Goal: Book appointment/travel/reservation

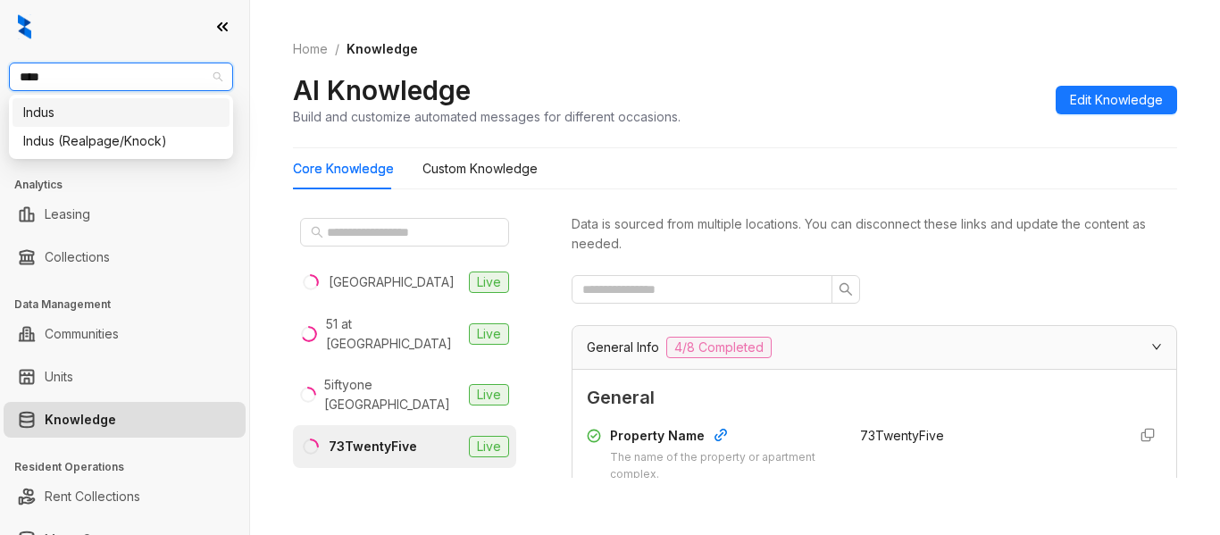
scroll to position [699, 0]
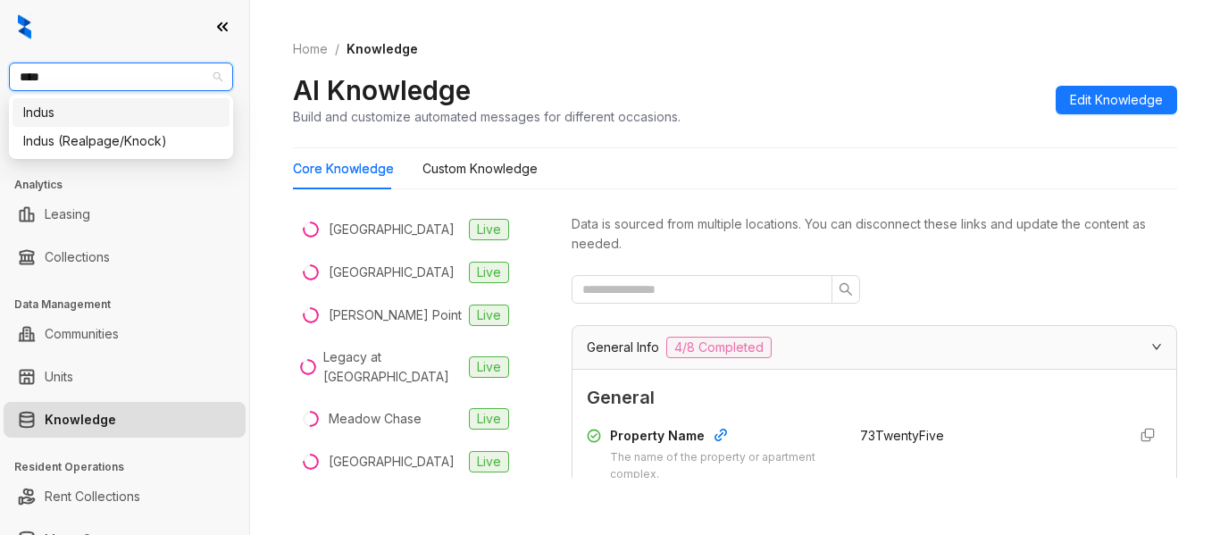
click at [146, 121] on div "Indus" at bounding box center [121, 113] width 196 height 20
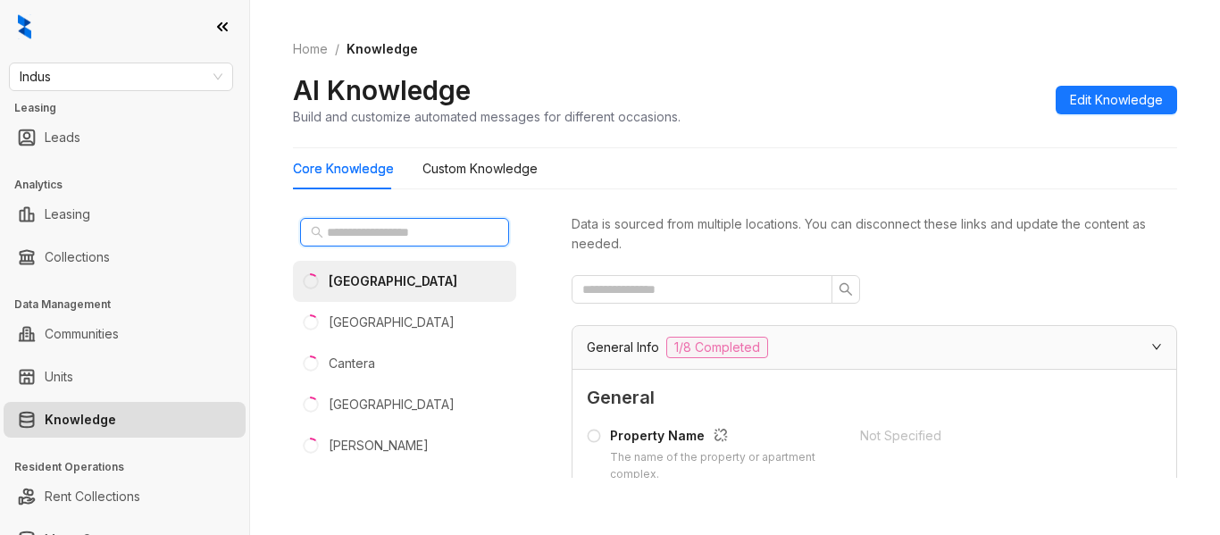
click at [402, 230] on input "text" at bounding box center [405, 232] width 157 height 20
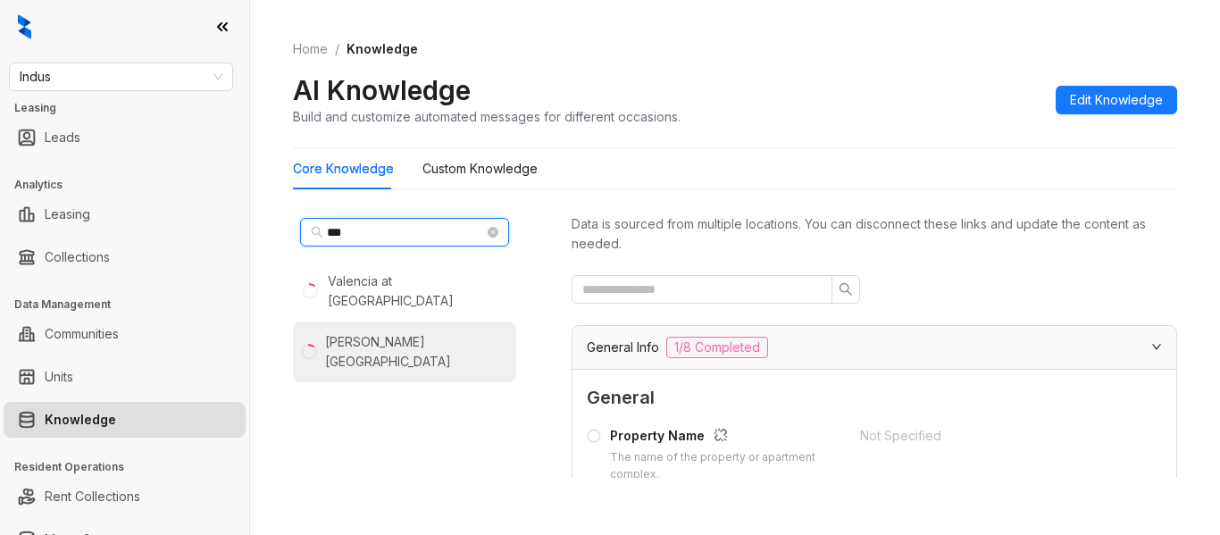
type input "***"
click at [403, 321] on li "Valle Vista" at bounding box center [404, 351] width 223 height 61
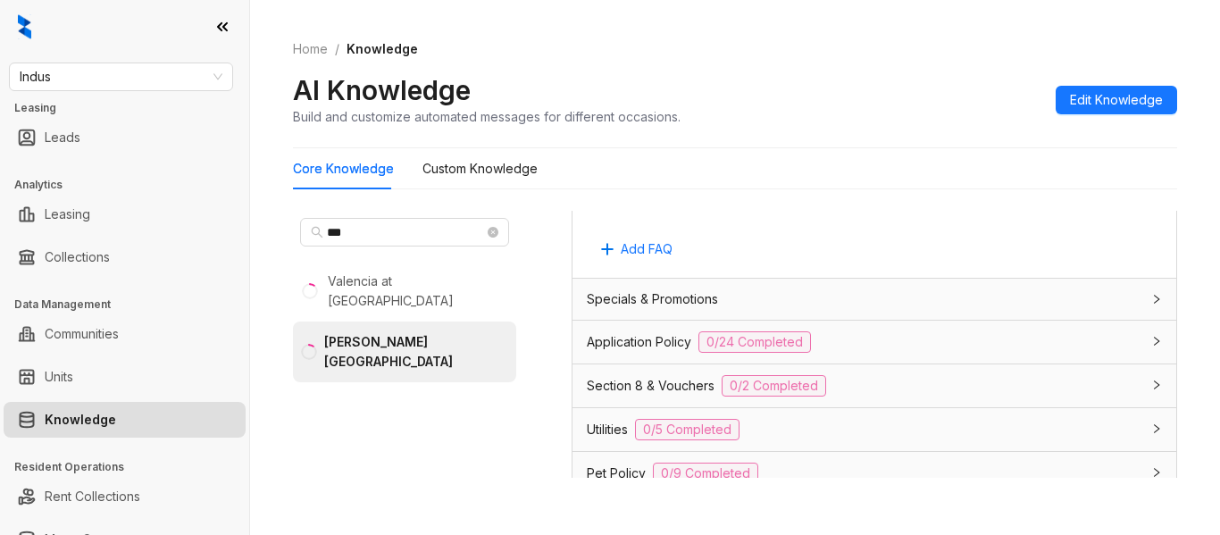
scroll to position [1182, 0]
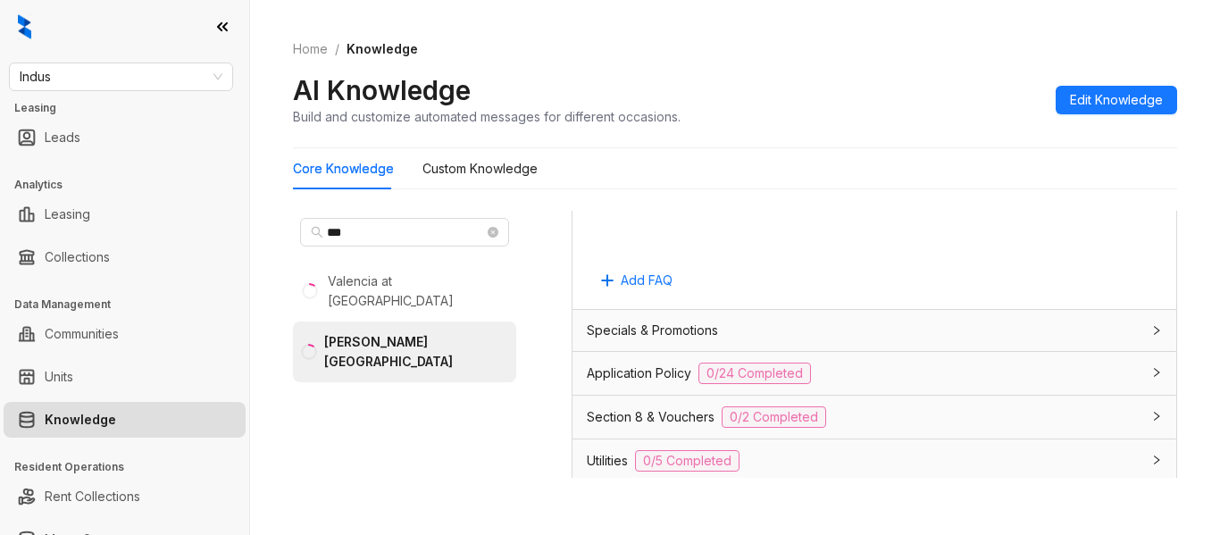
click at [1029, 359] on div "Application Policy 0/24 Completed" at bounding box center [874, 373] width 604 height 43
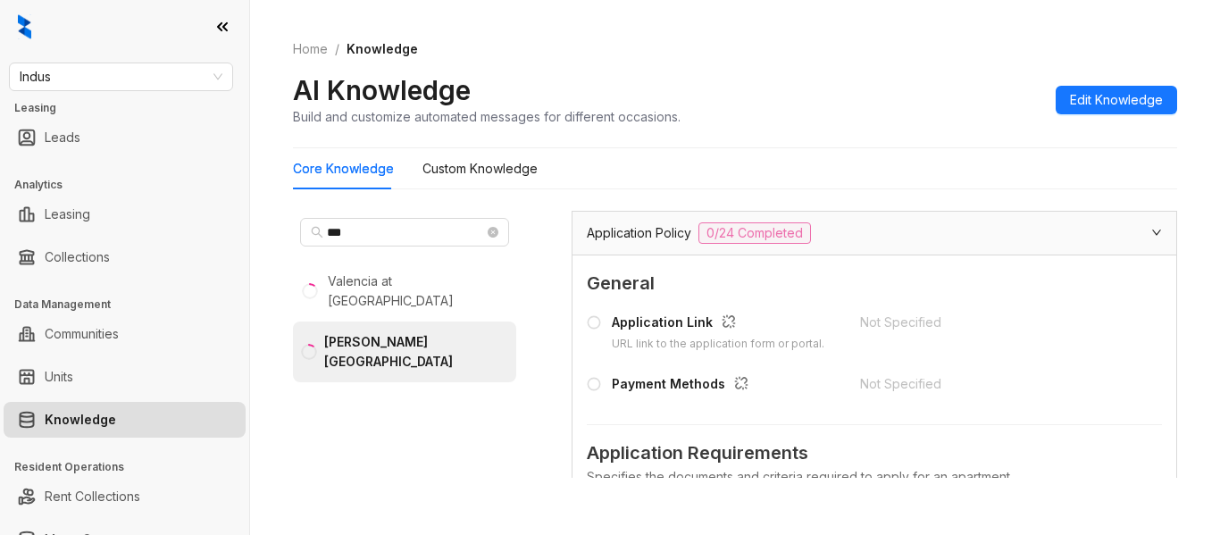
scroll to position [1201, 0]
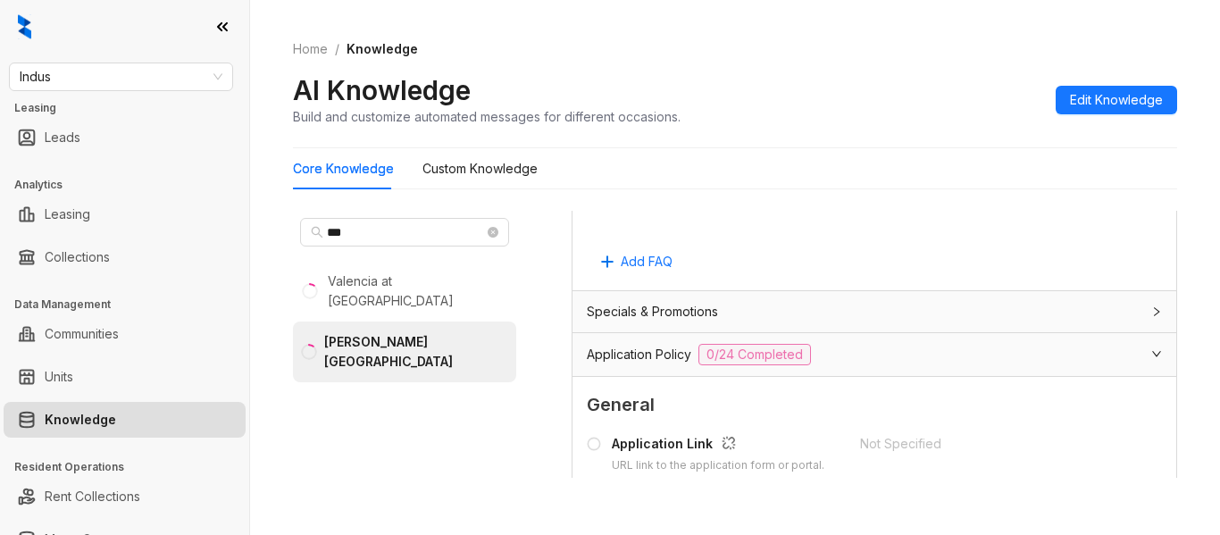
click at [1090, 360] on div "Application Policy 0/24 Completed" at bounding box center [864, 354] width 554 height 21
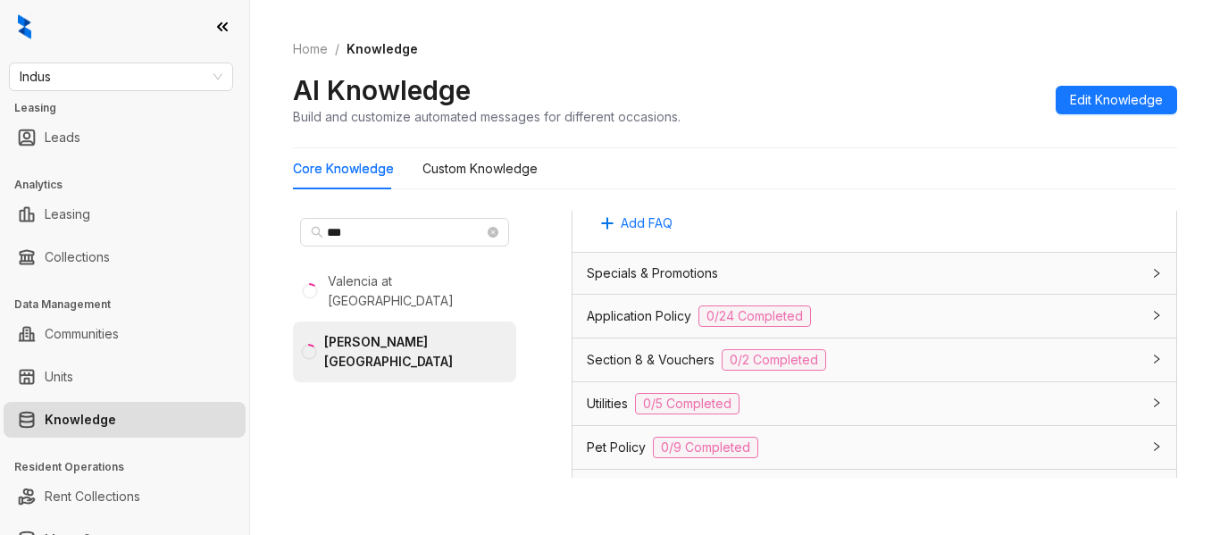
scroll to position [1258, 0]
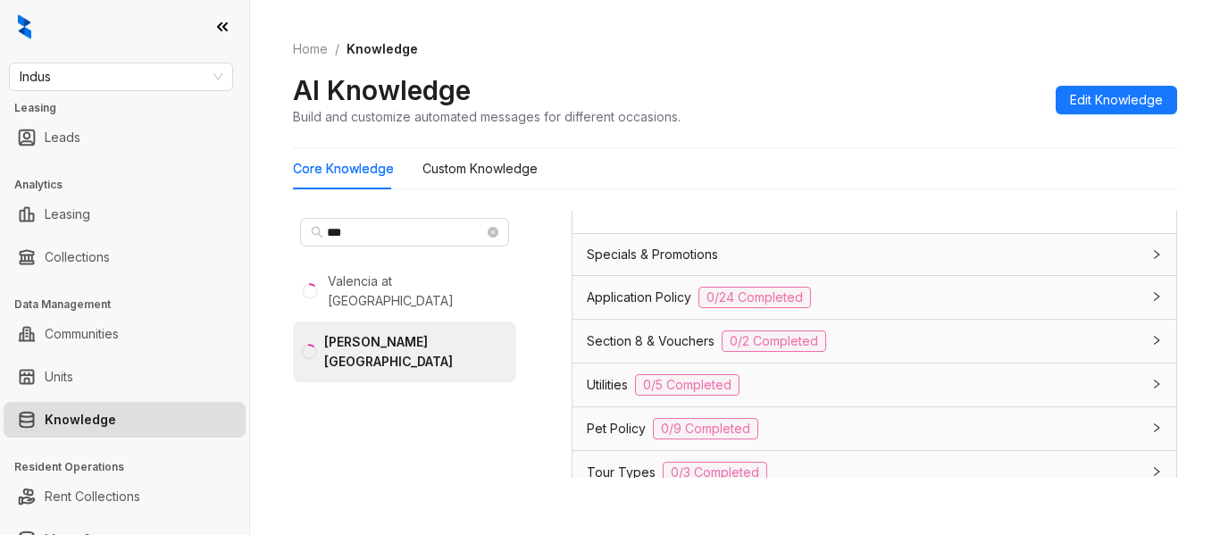
click at [1083, 259] on div "Specials & Promotions" at bounding box center [864, 255] width 554 height 20
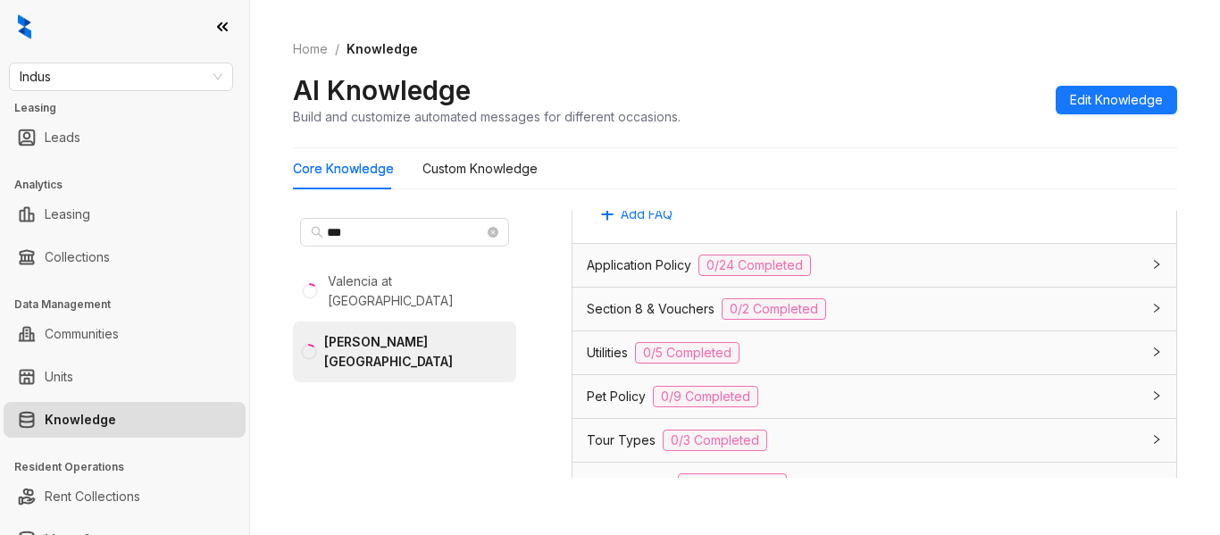
scroll to position [1902, 0]
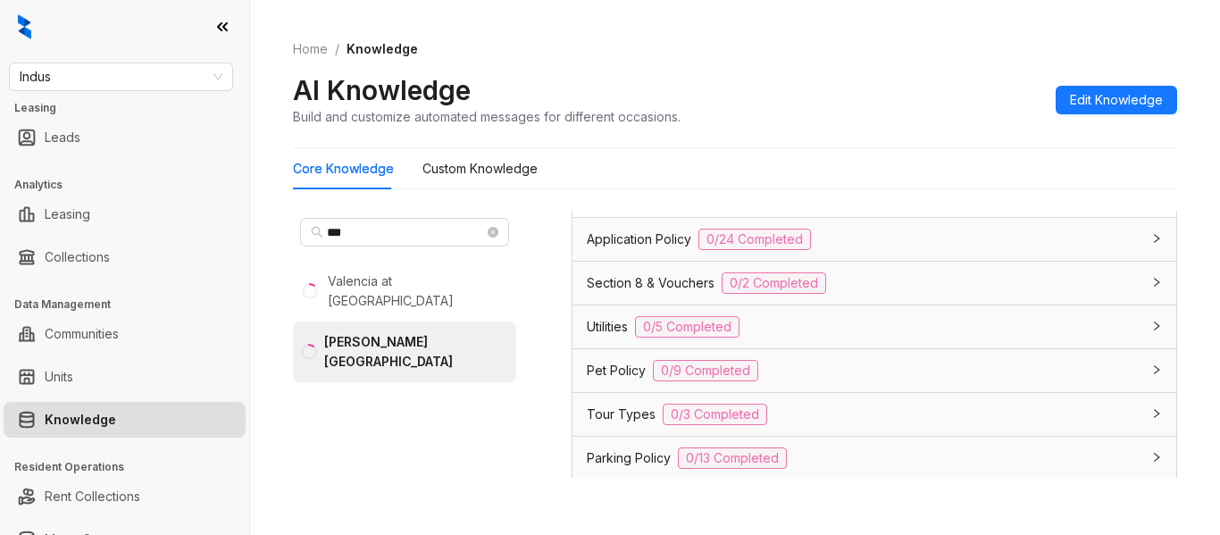
click at [979, 246] on div "Application Policy 0/24 Completed" at bounding box center [864, 239] width 554 height 21
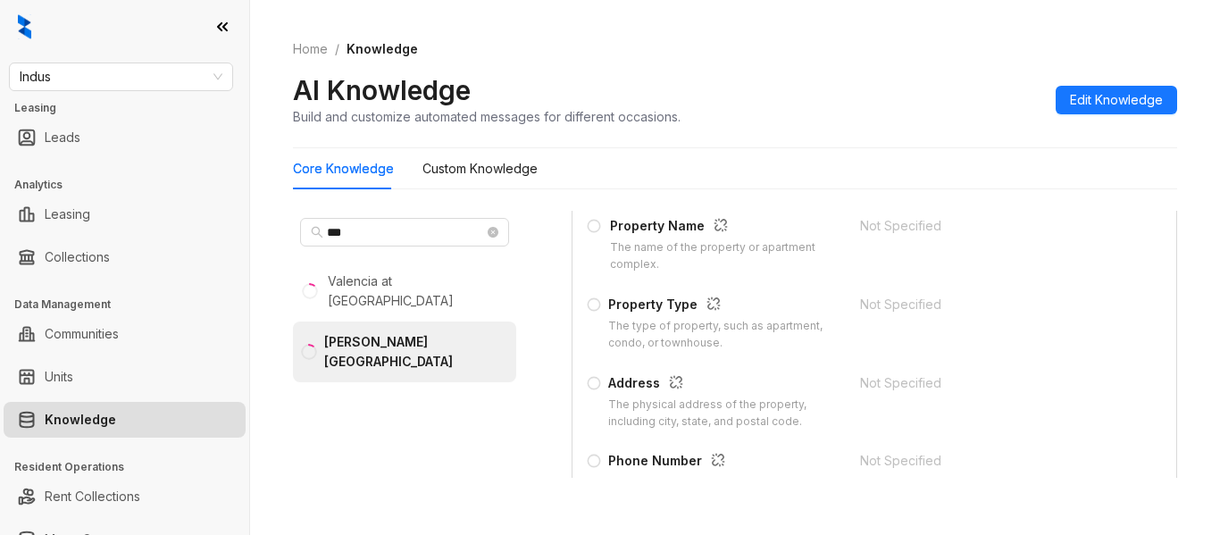
scroll to position [0, 0]
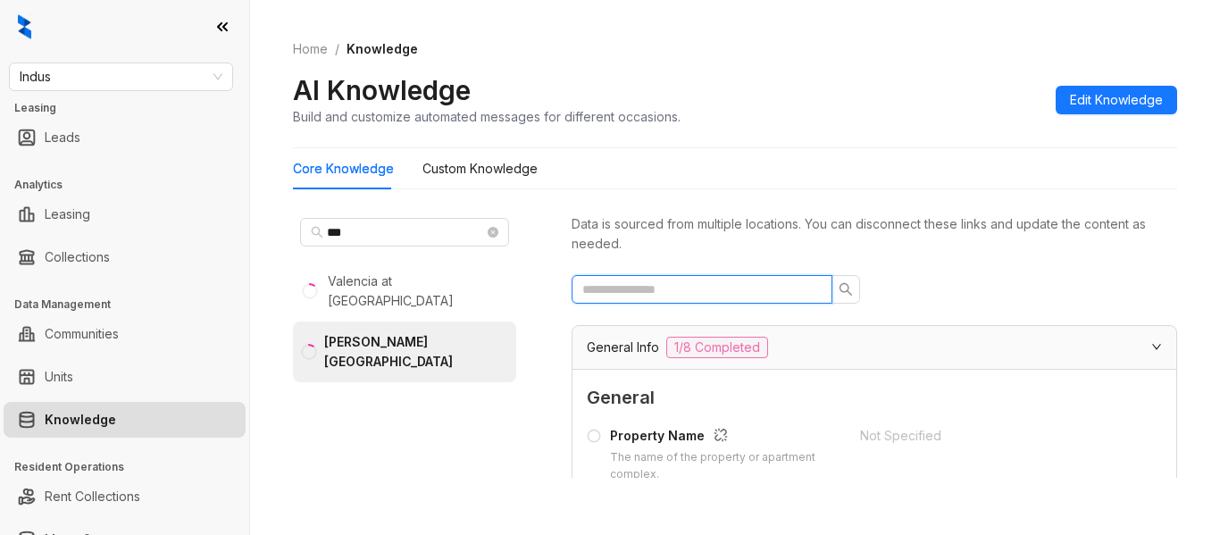
click at [712, 289] on input "text" at bounding box center [694, 290] width 225 height 20
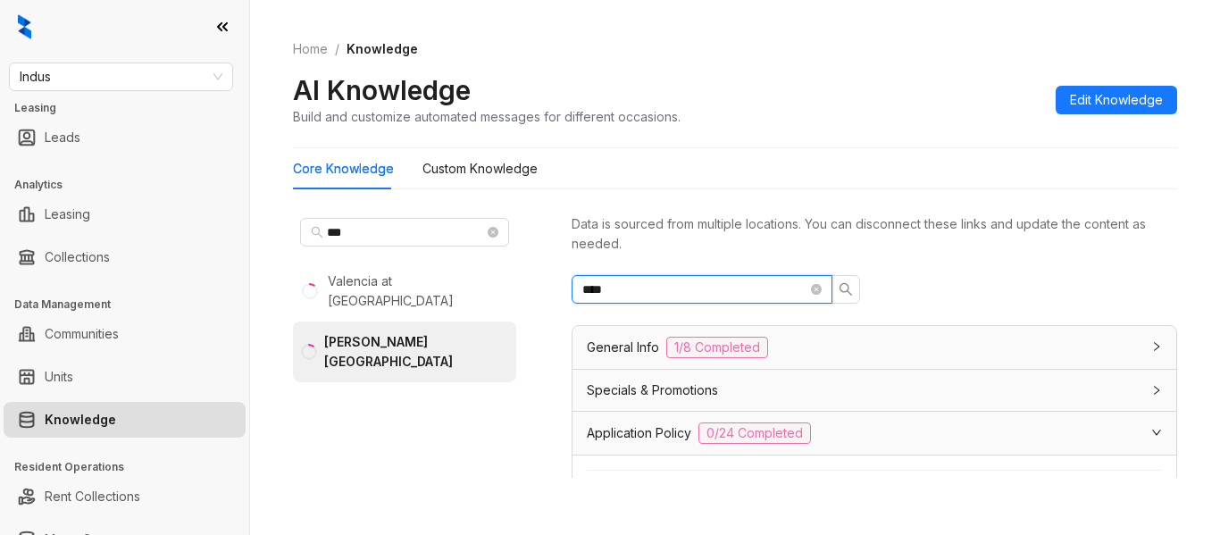
type input "****"
click at [141, 83] on span "Indus" at bounding box center [121, 76] width 203 height 27
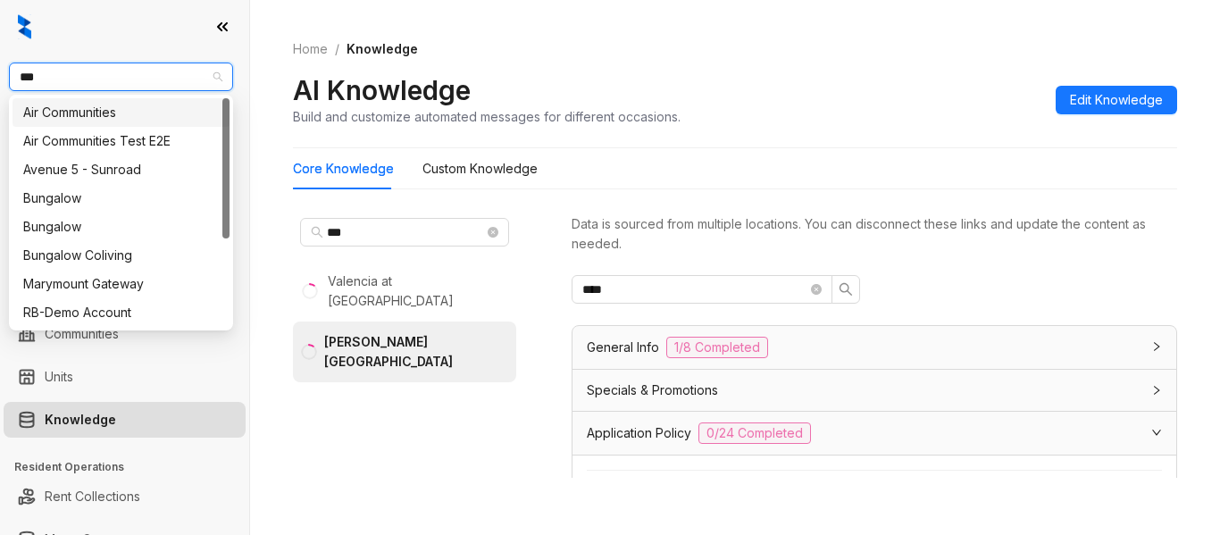
type input "****"
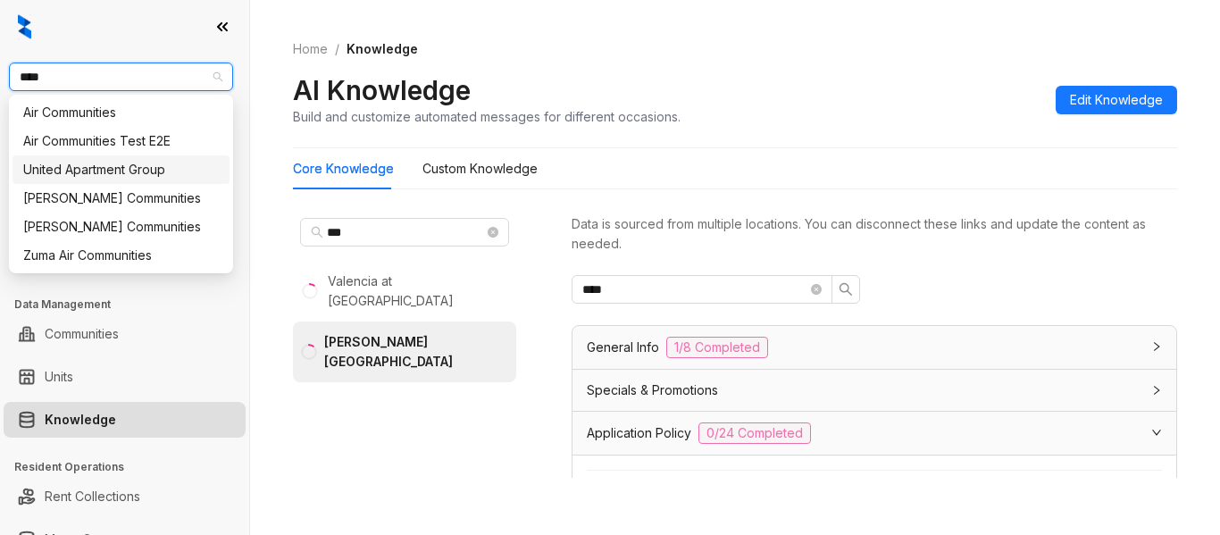
click at [152, 183] on div "United Apartment Group" at bounding box center [121, 169] width 217 height 29
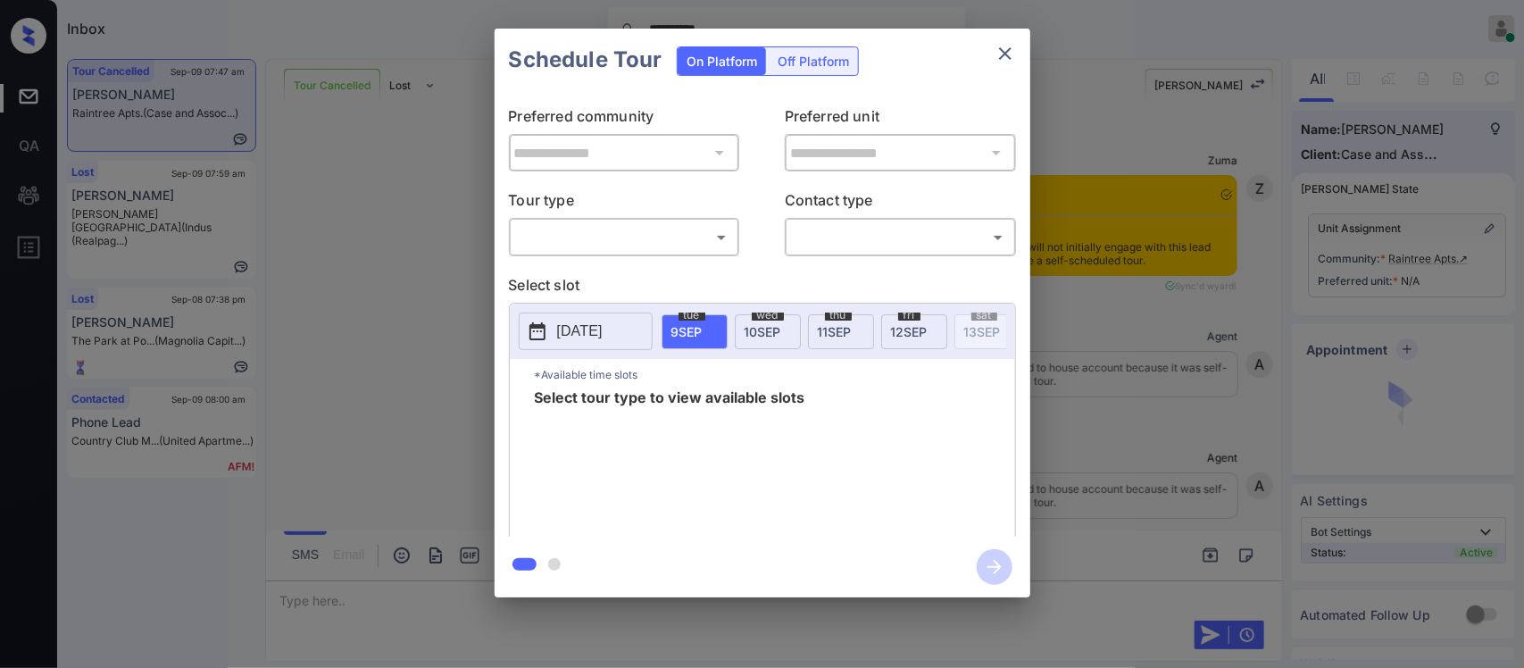
scroll to position [850, 0]
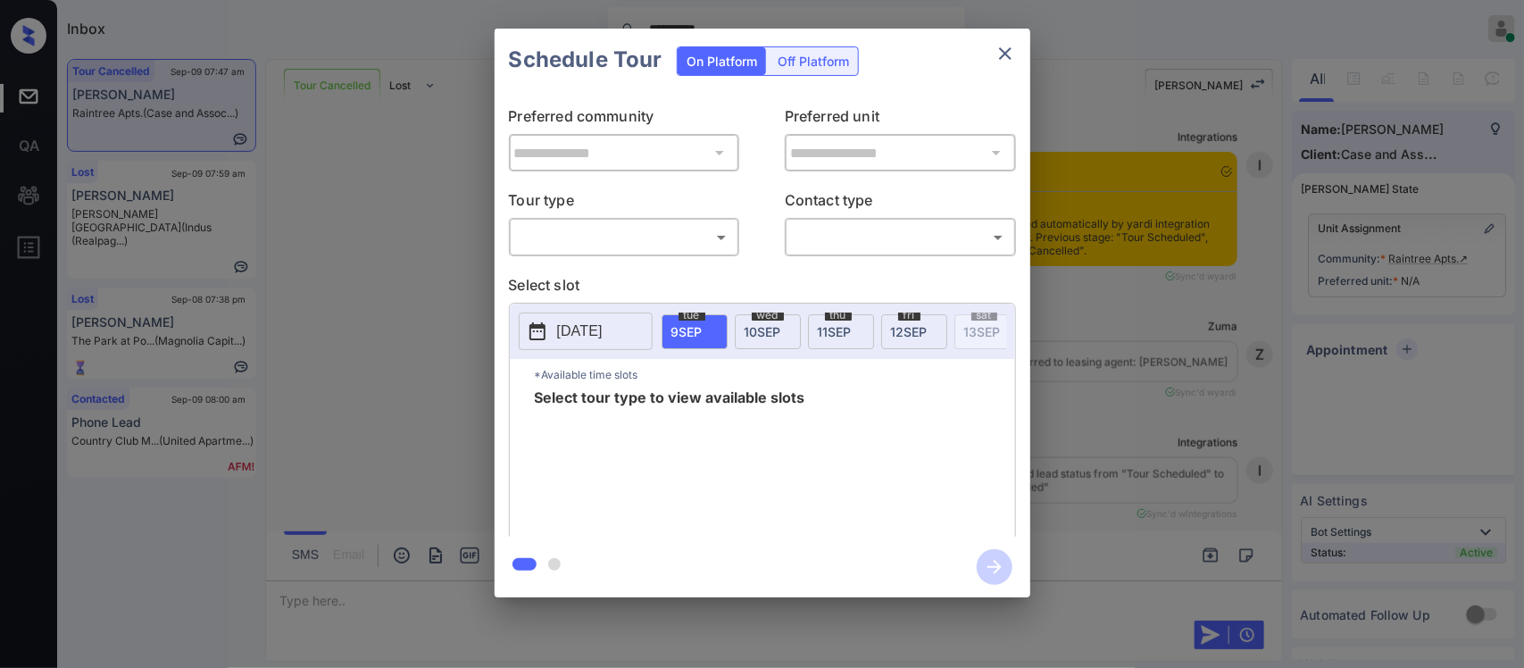
click at [845, 56] on div "Off Platform" at bounding box center [813, 61] width 89 height 28
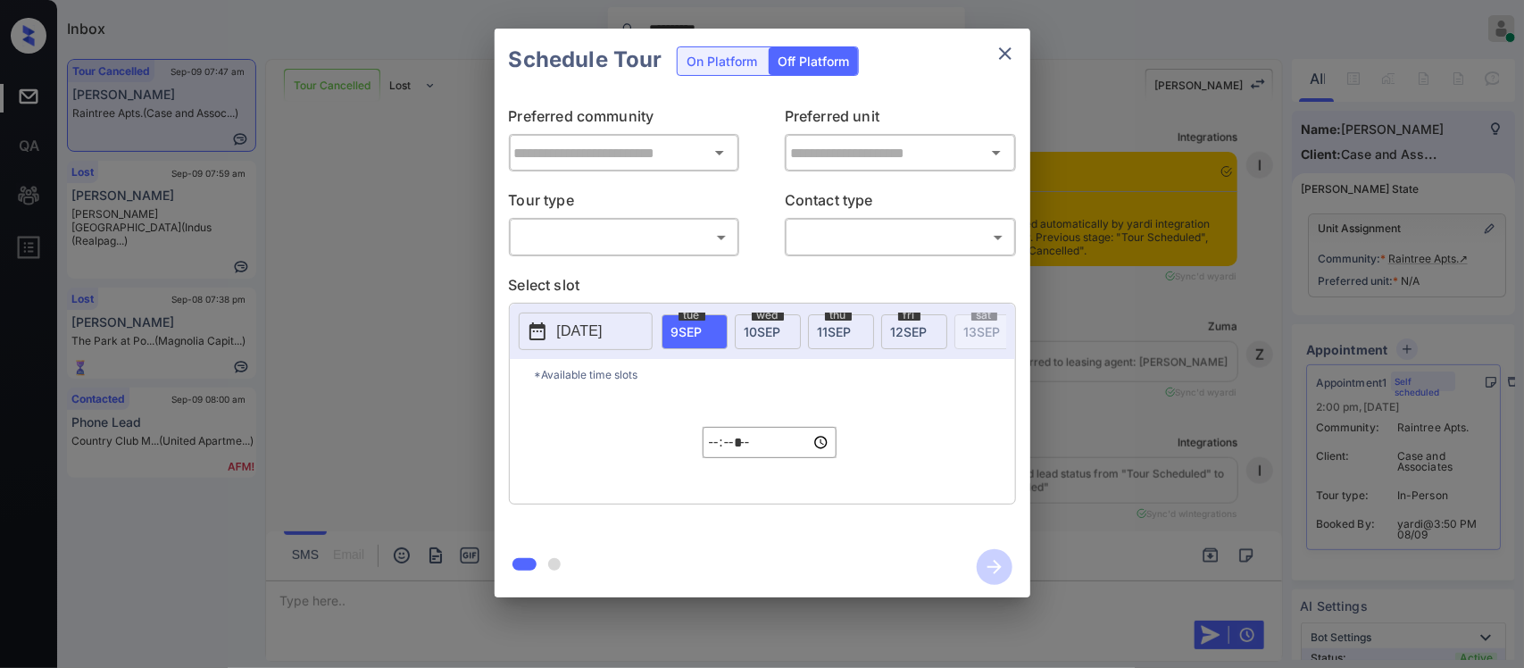
type input "**********"
click at [690, 253] on div "​ ​" at bounding box center [624, 237] width 231 height 38
click at [1003, 58] on icon "close" at bounding box center [1005, 53] width 21 height 21
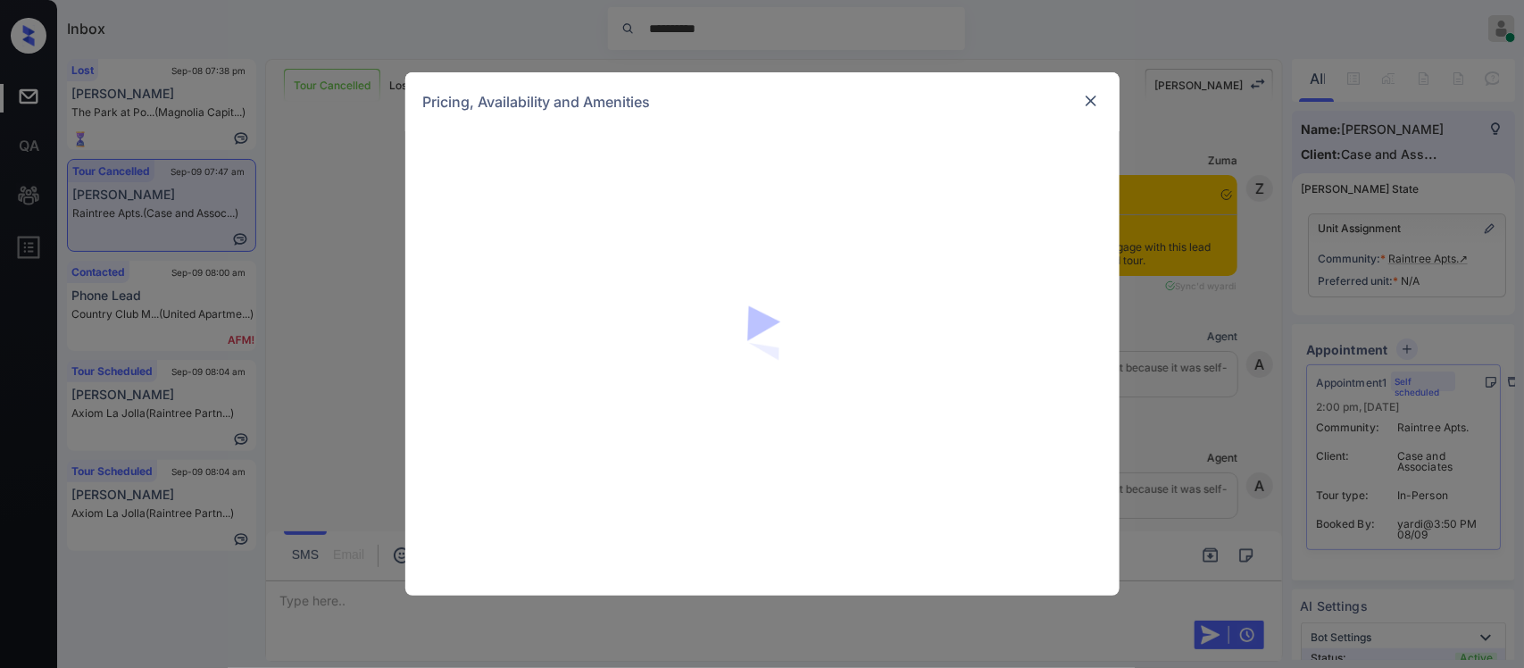
scroll to position [2823, 0]
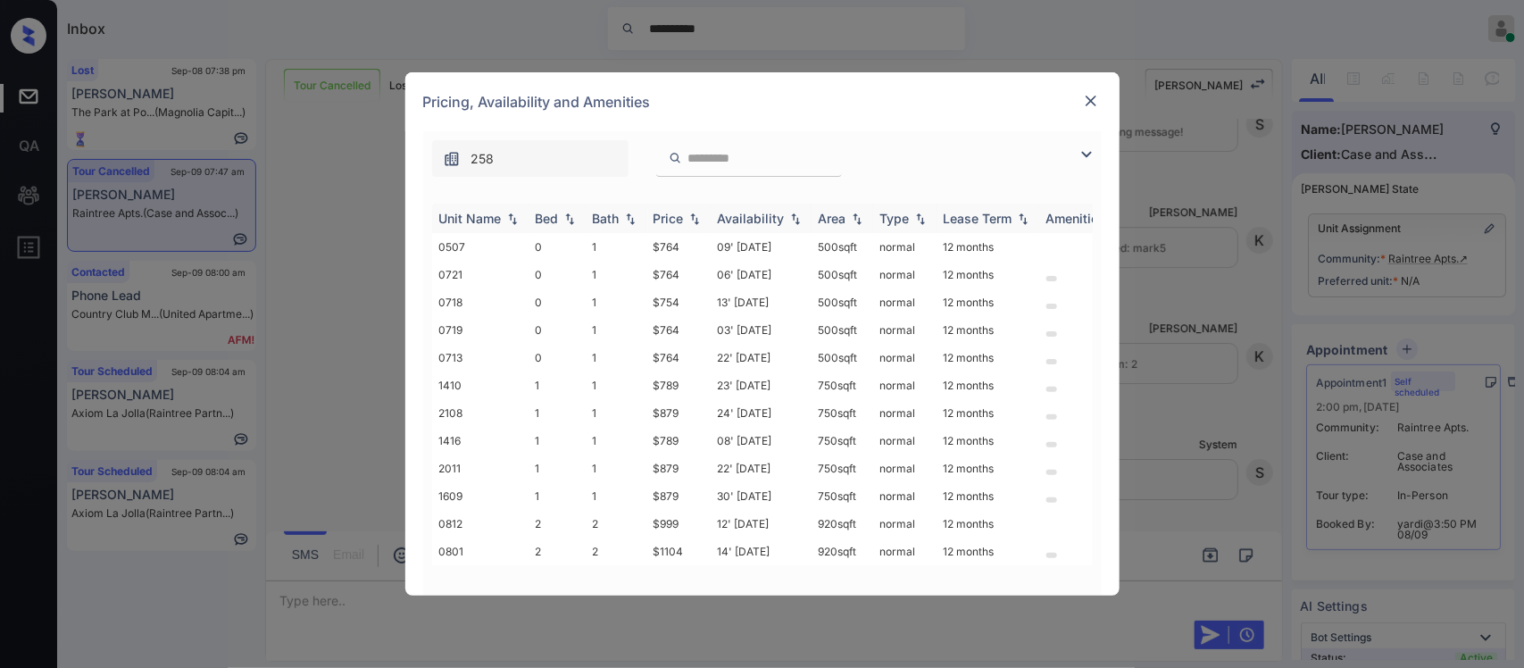
click at [694, 224] on img at bounding box center [695, 219] width 18 height 13
click at [694, 224] on img at bounding box center [695, 218] width 18 height 13
click at [674, 511] on td "$999" at bounding box center [679, 524] width 64 height 28
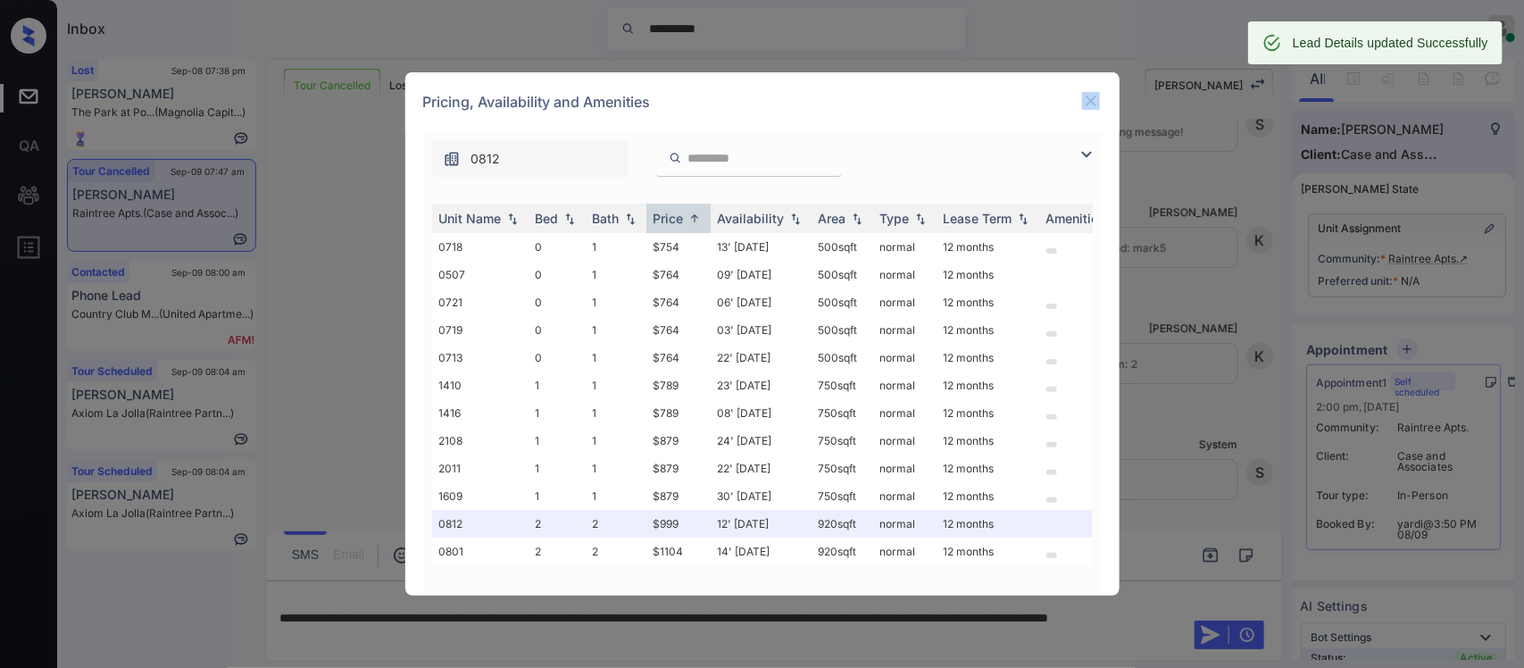
drag, startPoint x: 1085, startPoint y: 86, endPoint x: 1088, endPoint y: 98, distance: 12.8
click at [1088, 98] on div "Pricing, Availability and Amenities" at bounding box center [762, 101] width 714 height 59
click at [1088, 98] on img at bounding box center [1091, 101] width 18 height 18
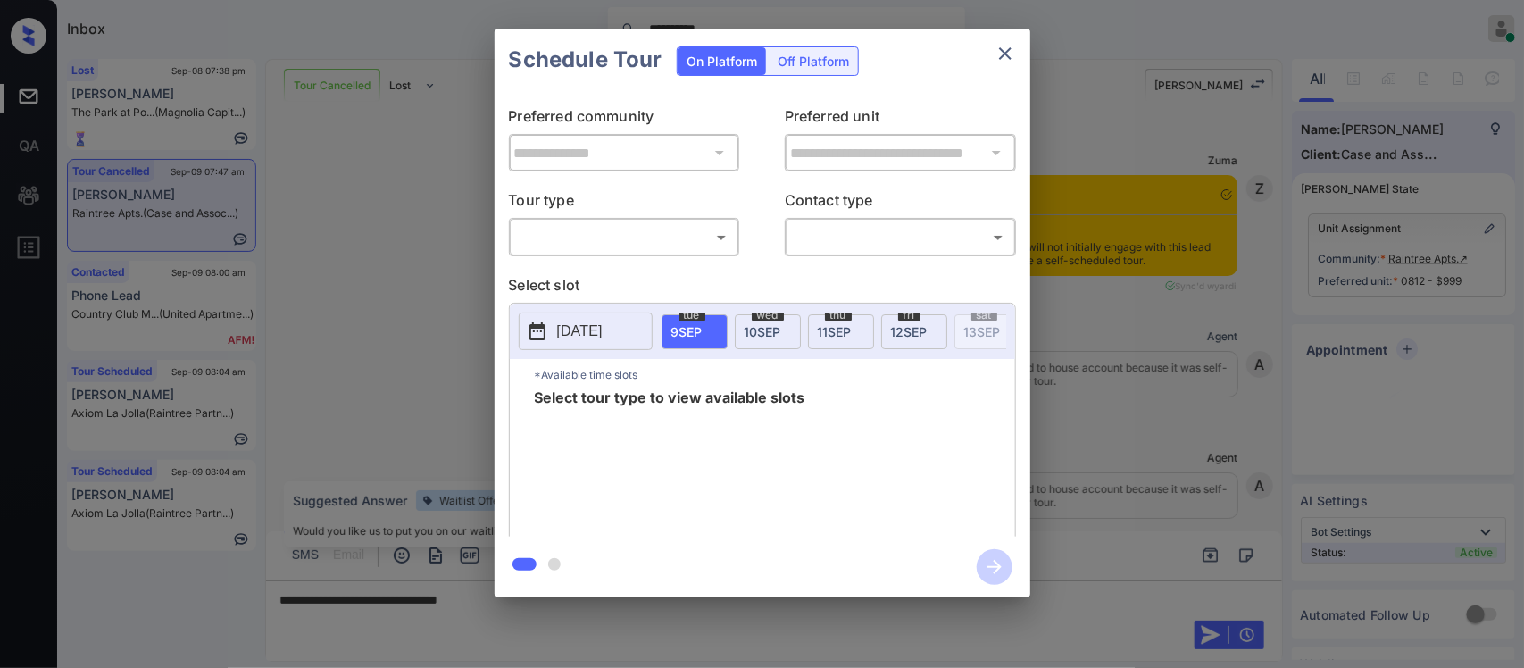
scroll to position [2940, 0]
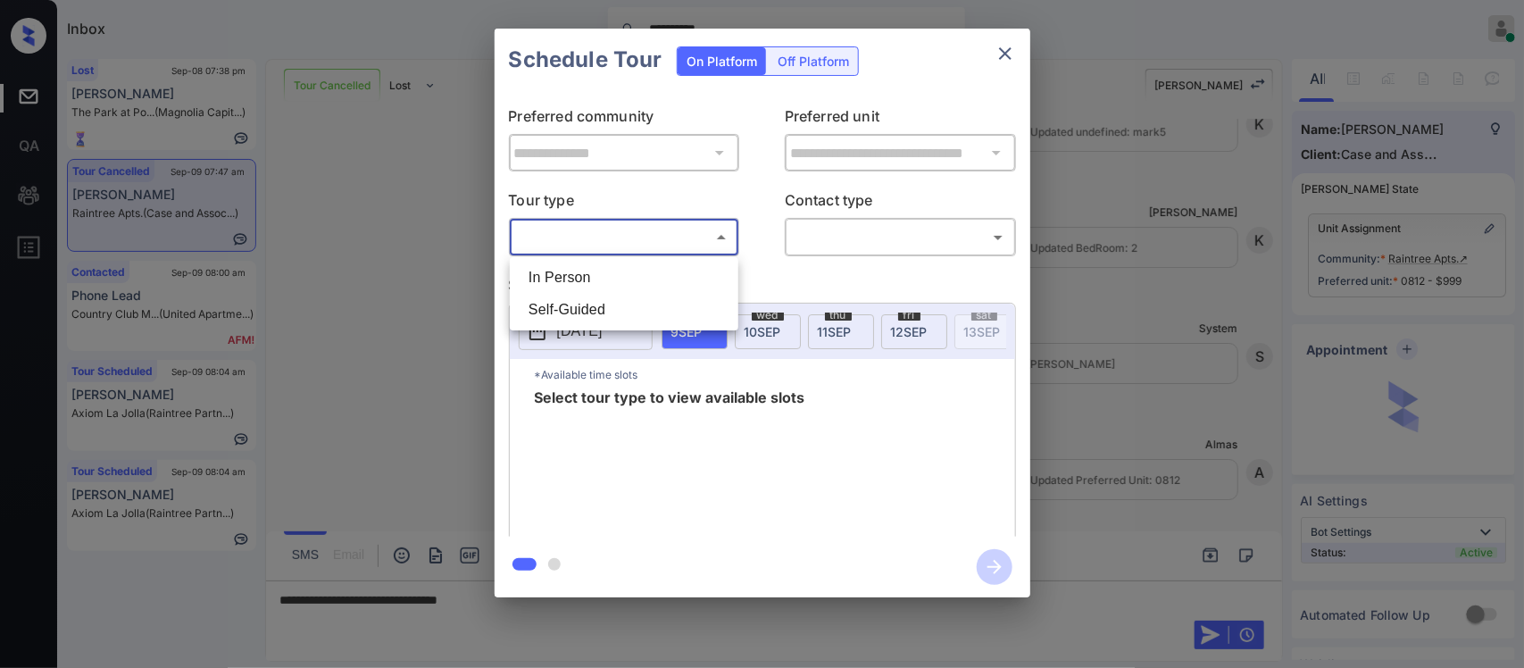
click at [692, 238] on body "**********" at bounding box center [762, 334] width 1524 height 668
click at [688, 268] on li "In Person" at bounding box center [624, 278] width 220 height 32
type input "********"
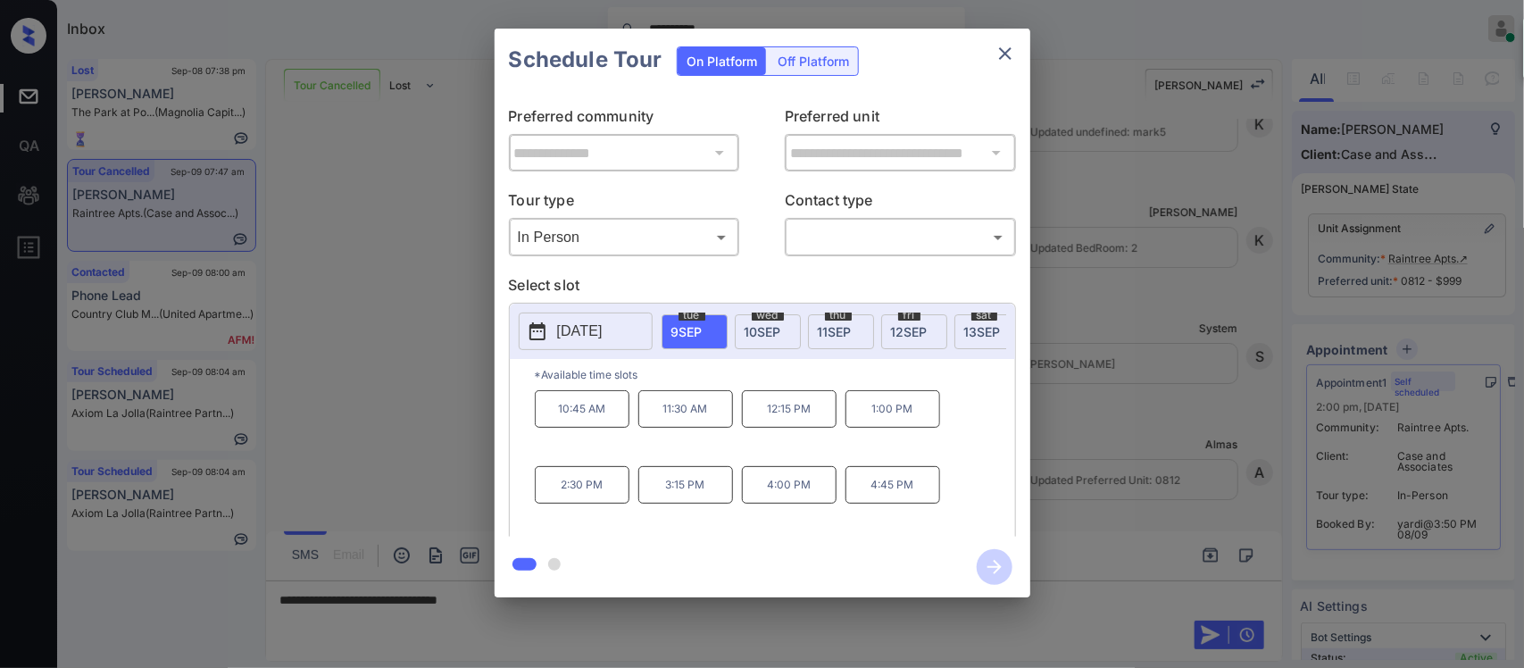
click at [967, 328] on span "[DATE]" at bounding box center [982, 331] width 37 height 15
drag, startPoint x: 814, startPoint y: 505, endPoint x: 597, endPoint y: 518, distance: 218.2
click at [597, 518] on div "10:00 AM 10:45 AM 11:30 AM 12:15 PM 1:00 PM 1:45 PM 2:30 PM" at bounding box center [775, 461] width 480 height 143
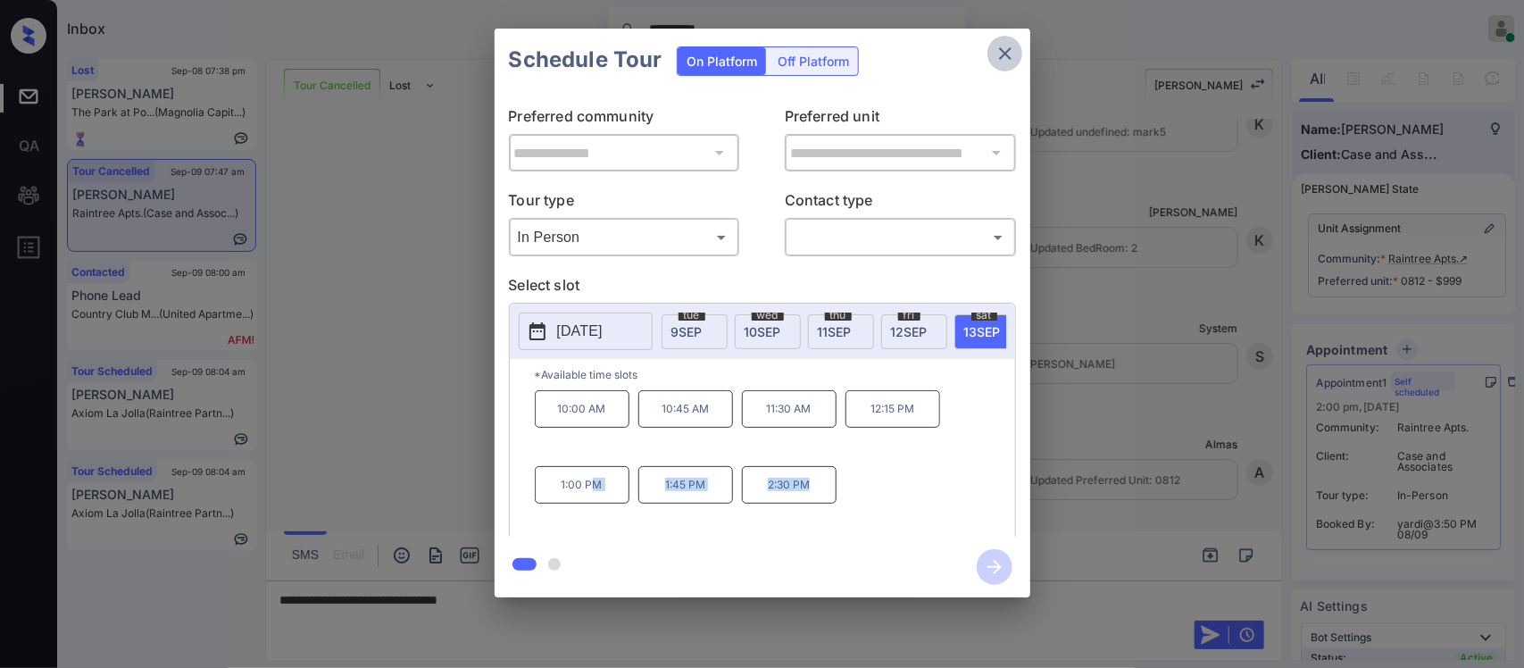
click at [1001, 51] on icon "close" at bounding box center [1005, 53] width 21 height 21
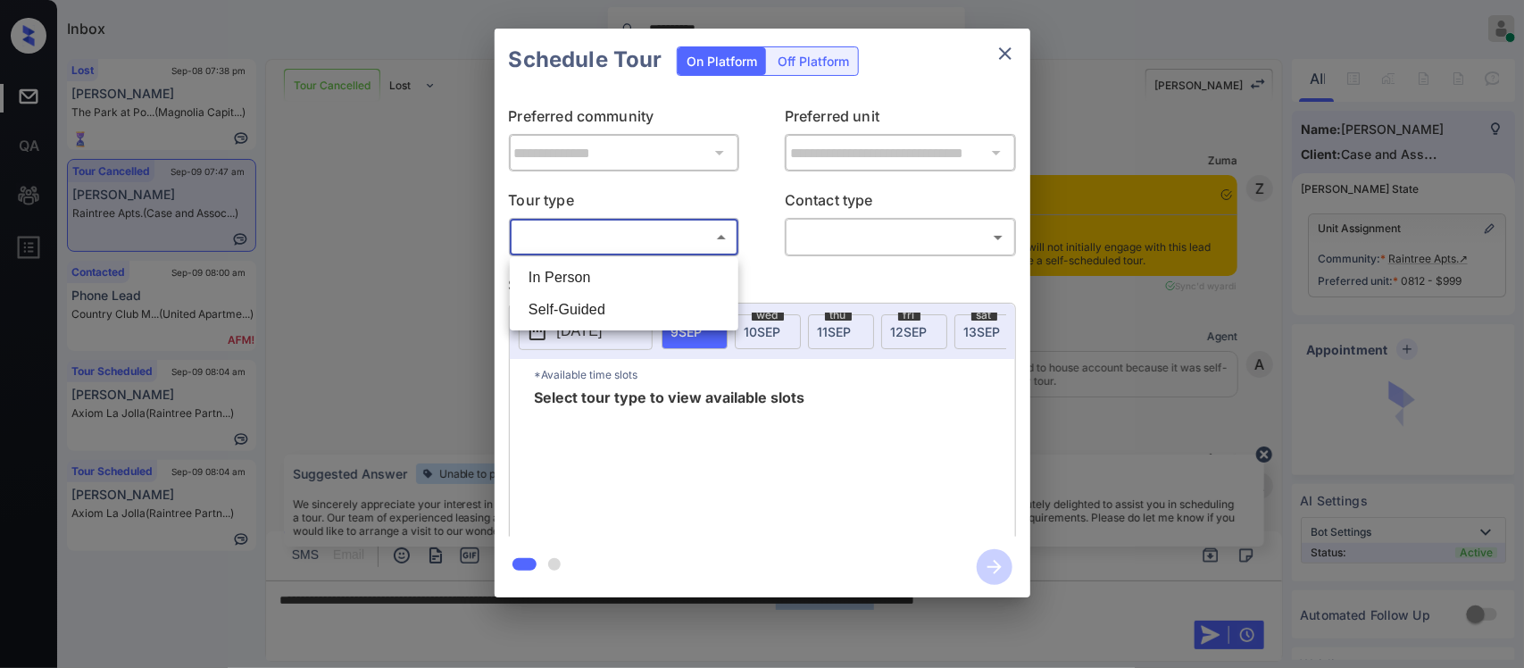
click at [705, 239] on body "**********" at bounding box center [762, 334] width 1524 height 668
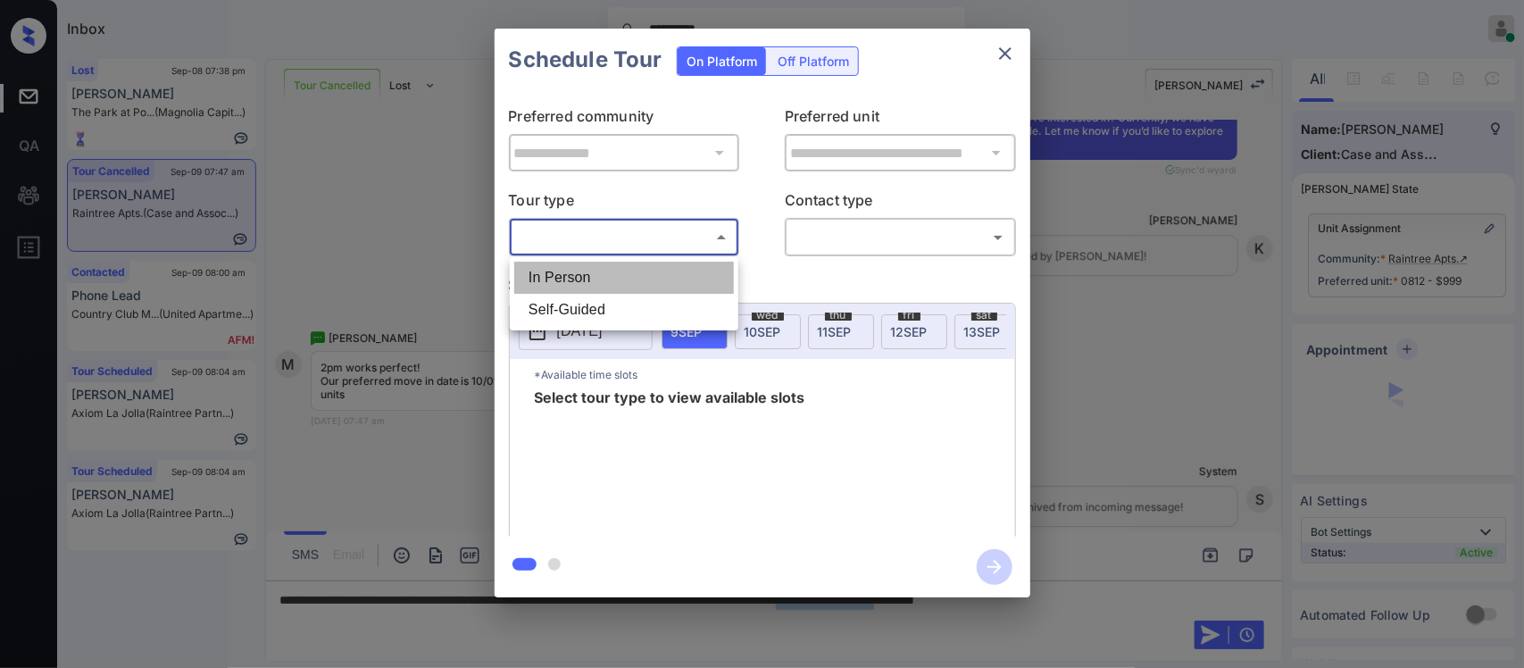
click at [690, 265] on li "In Person" at bounding box center [624, 278] width 220 height 32
type input "********"
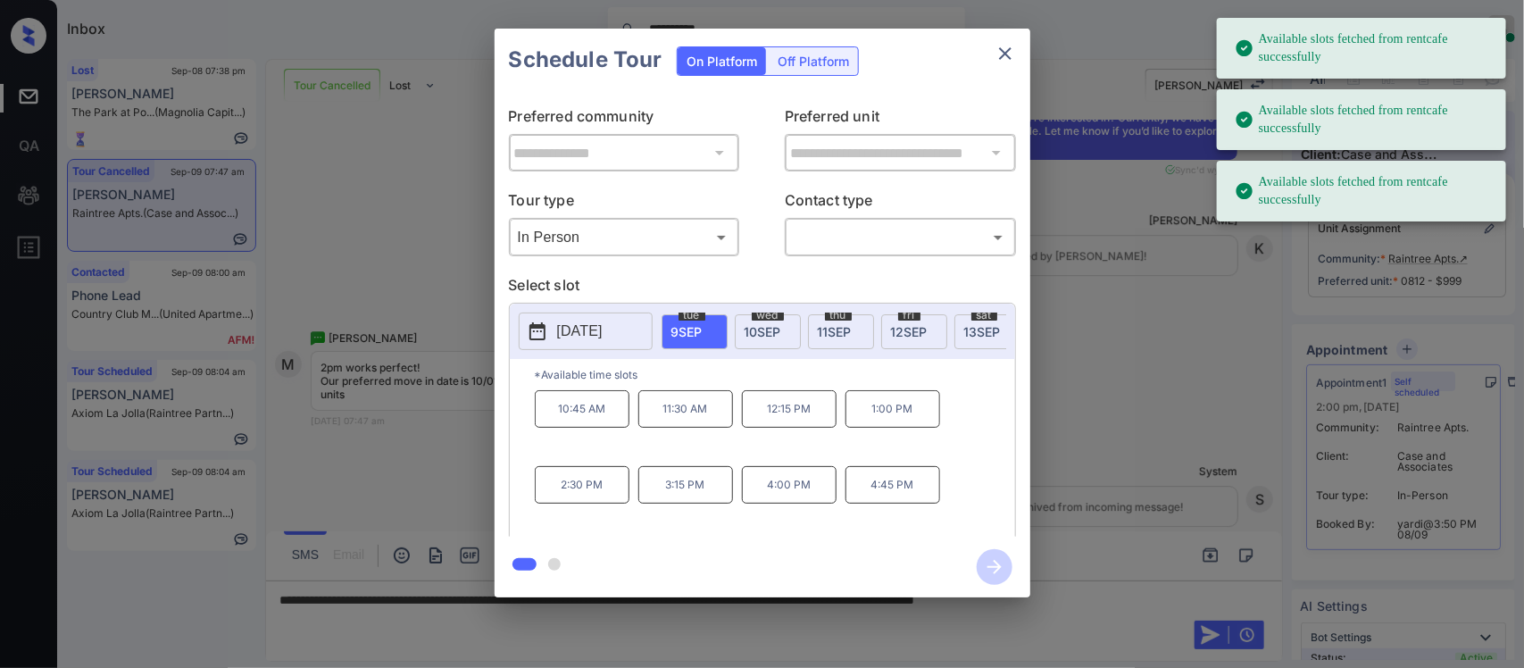
click at [956, 319] on div "sat 13 SEP" at bounding box center [988, 331] width 66 height 35
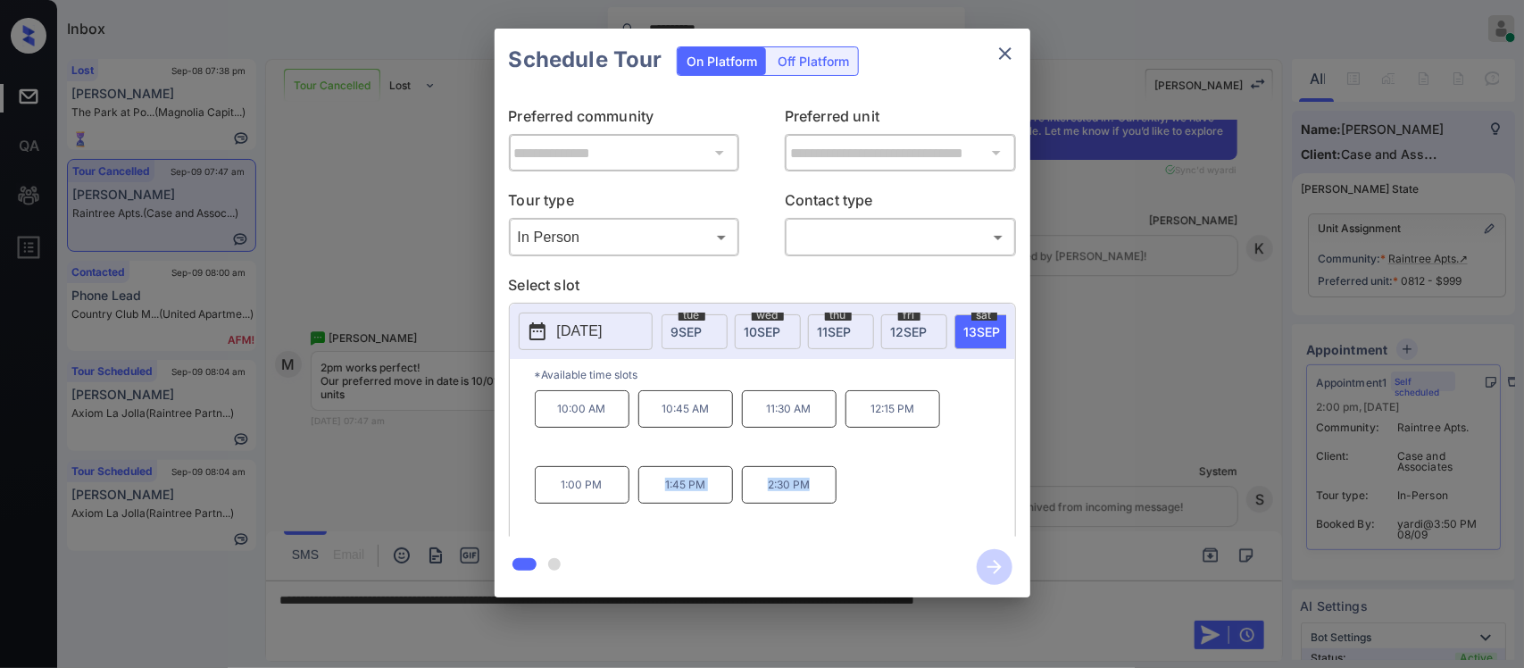
drag, startPoint x: 656, startPoint y: 500, endPoint x: 823, endPoint y: 503, distance: 167.0
click at [823, 503] on div "10:00 AM 10:45 AM 11:30 AM 12:15 PM 1:00 PM 1:45 PM 2:30 PM" at bounding box center [775, 461] width 480 height 143
click at [823, 503] on p "2:30 PM" at bounding box center [789, 485] width 95 height 38
drag, startPoint x: 823, startPoint y: 503, endPoint x: 572, endPoint y: 513, distance: 252.0
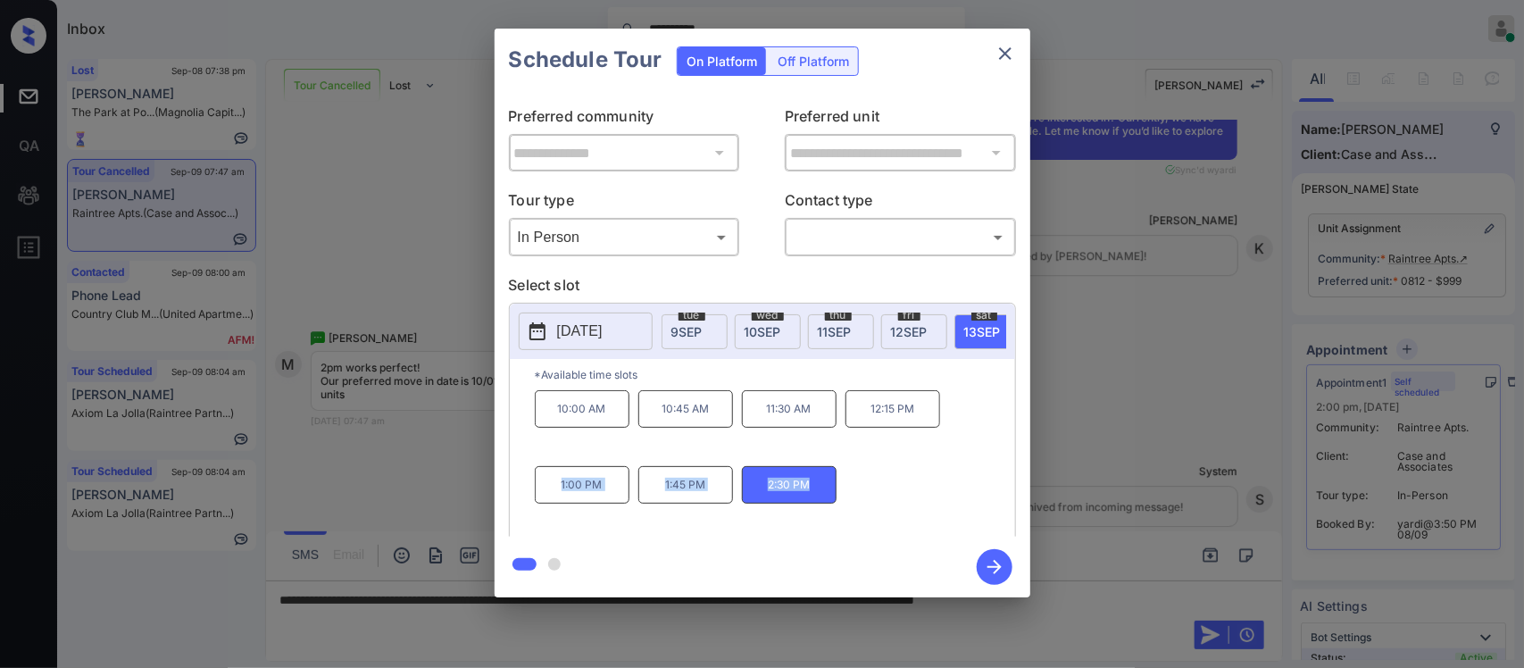
click at [572, 513] on div "10:00 AM 10:45 AM 11:30 AM 12:15 PM 1:00 PM 1:45 PM 2:30 PM" at bounding box center [775, 461] width 480 height 143
click at [1012, 63] on icon "close" at bounding box center [1005, 53] width 21 height 21
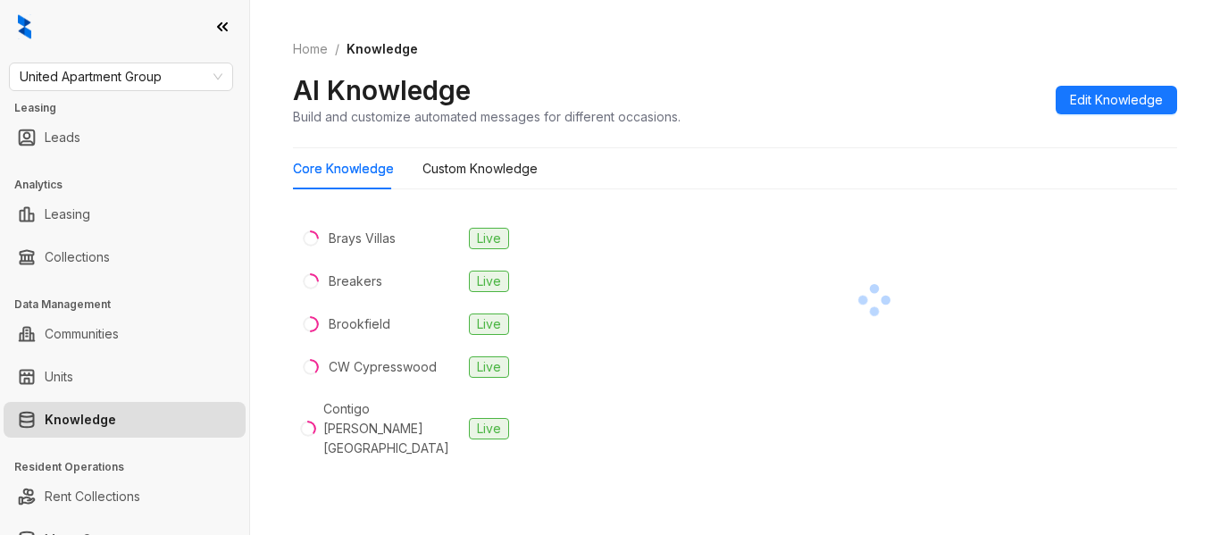
scroll to position [466, 0]
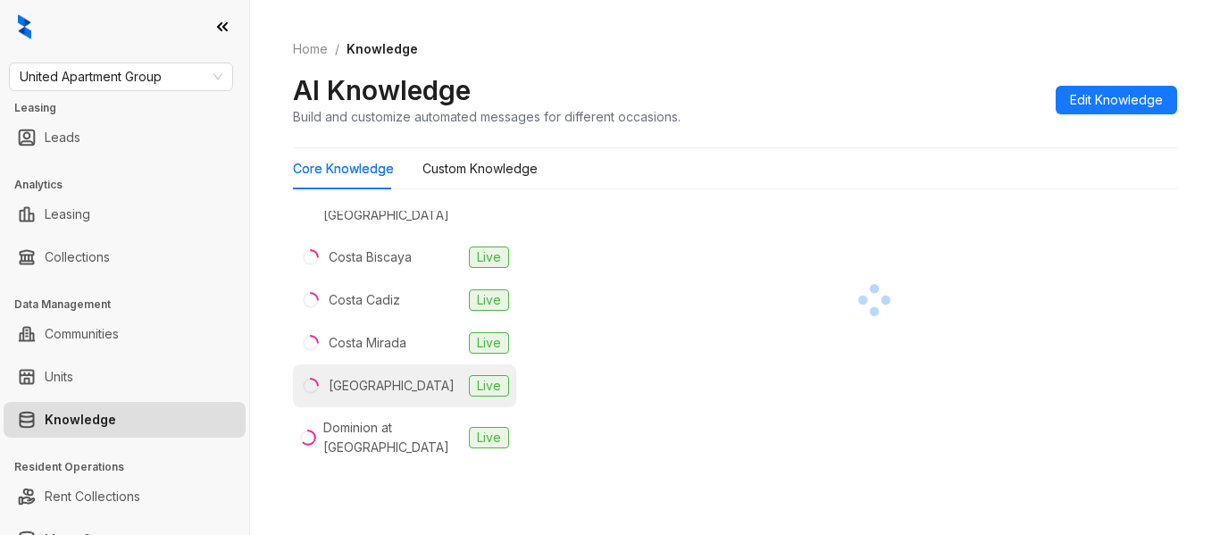
click at [423, 376] on div "[GEOGRAPHIC_DATA]" at bounding box center [392, 386] width 126 height 20
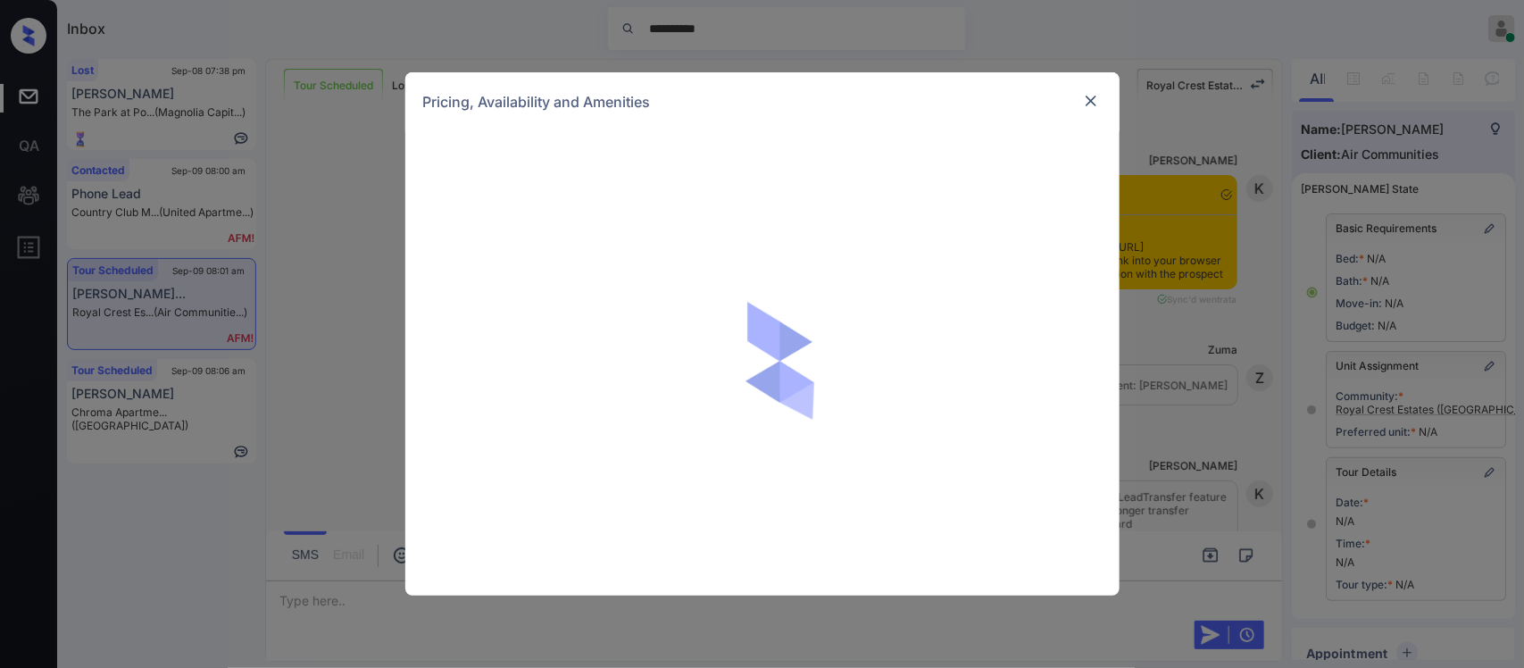
scroll to position [11735, 0]
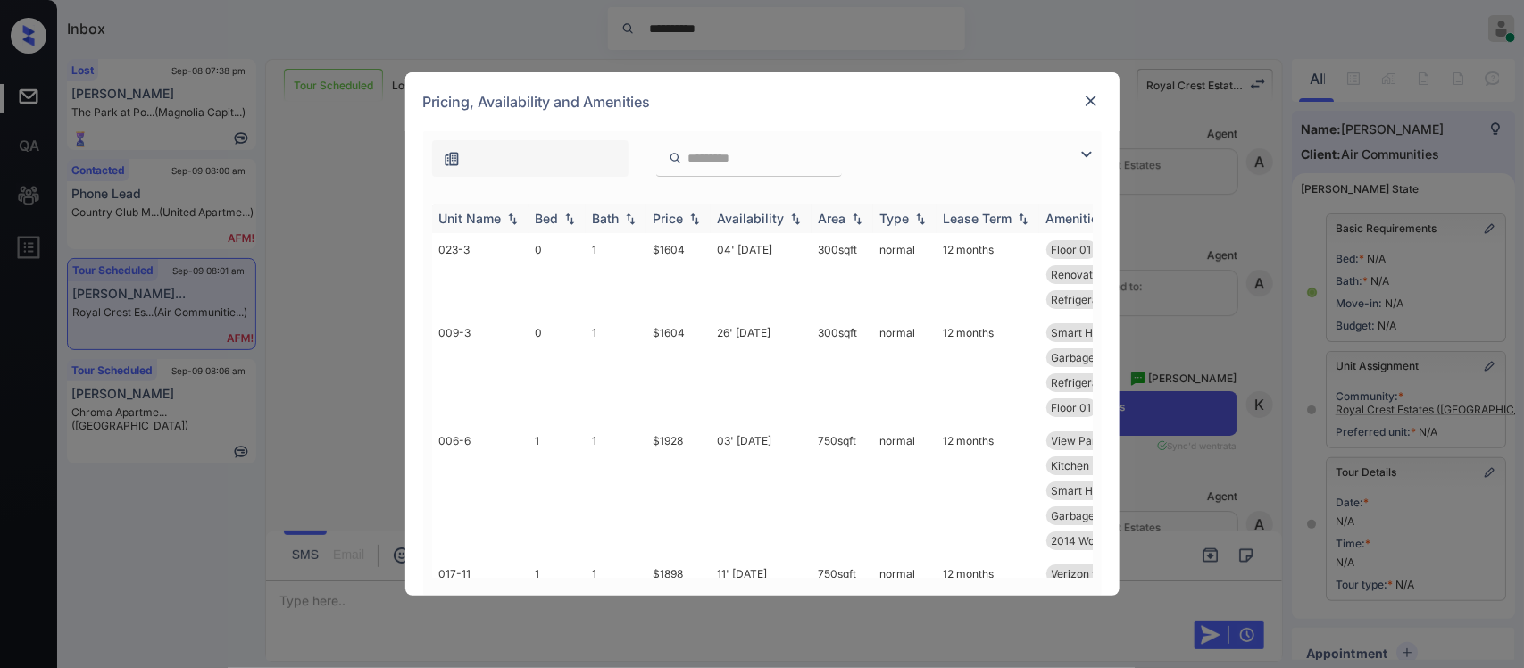
click at [688, 232] on th "Price" at bounding box center [679, 218] width 64 height 29
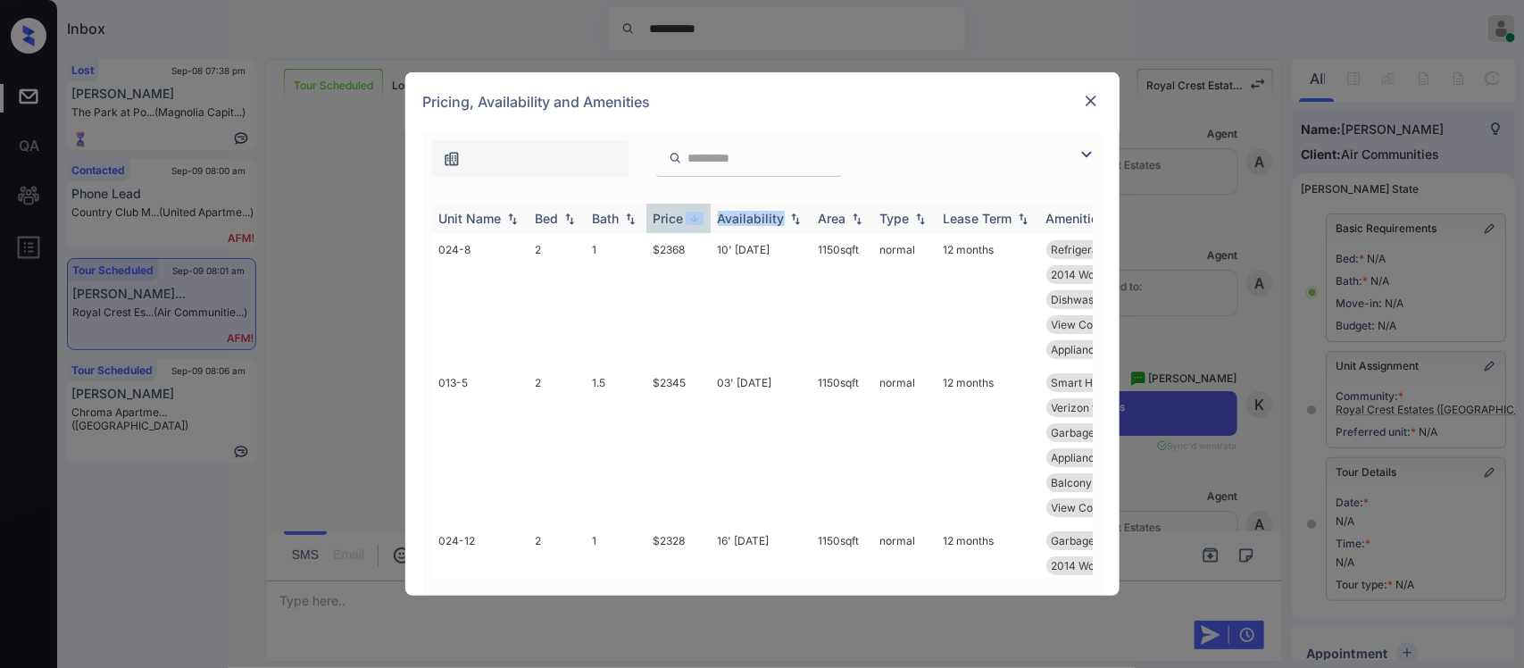
click at [688, 232] on th "Price" at bounding box center [679, 218] width 64 height 29
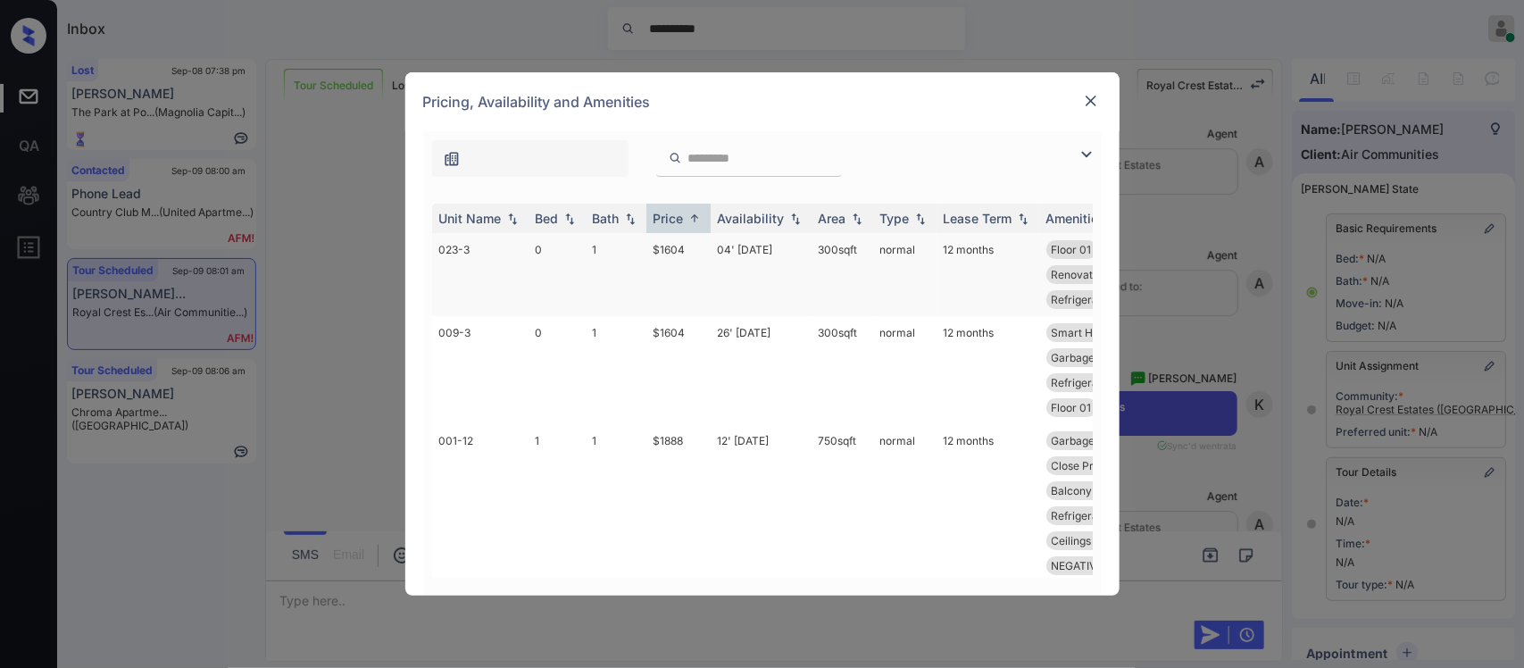
click at [697, 279] on td "$1604" at bounding box center [679, 274] width 64 height 83
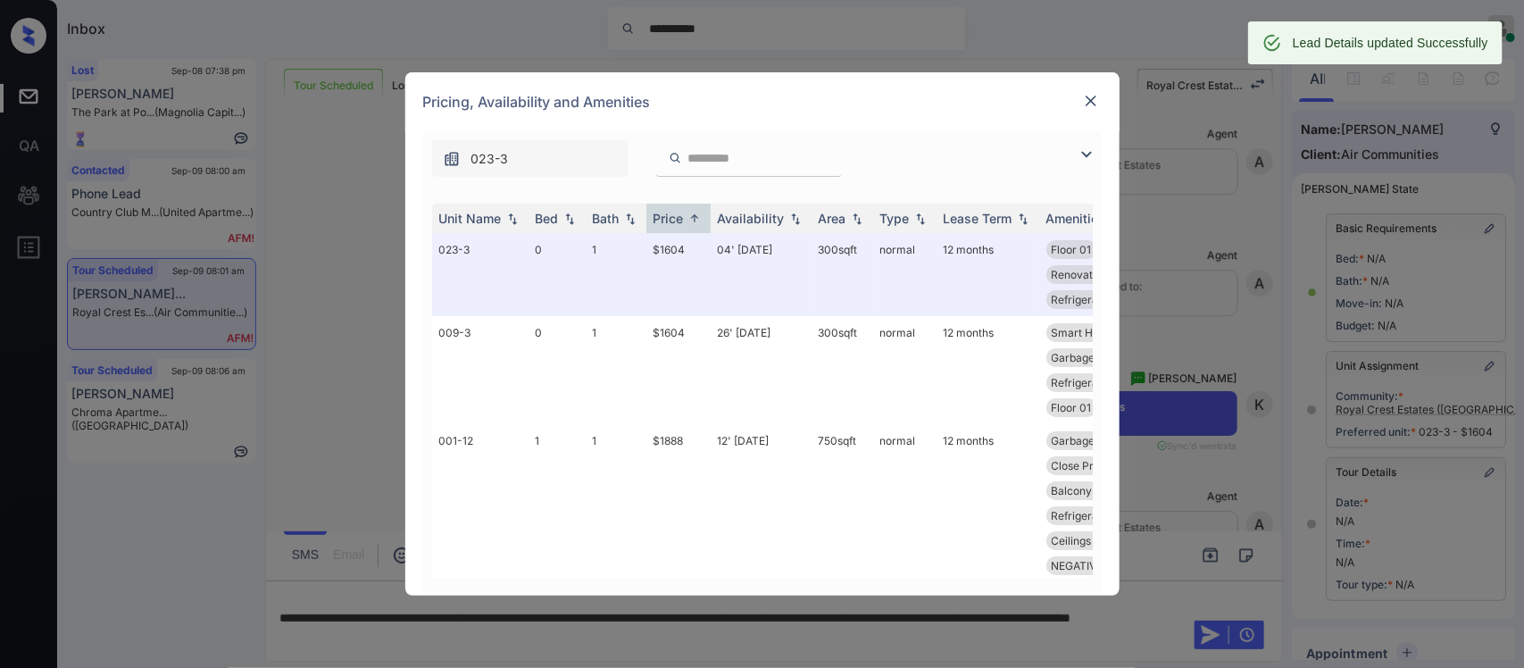
click at [1095, 92] on img at bounding box center [1091, 101] width 18 height 18
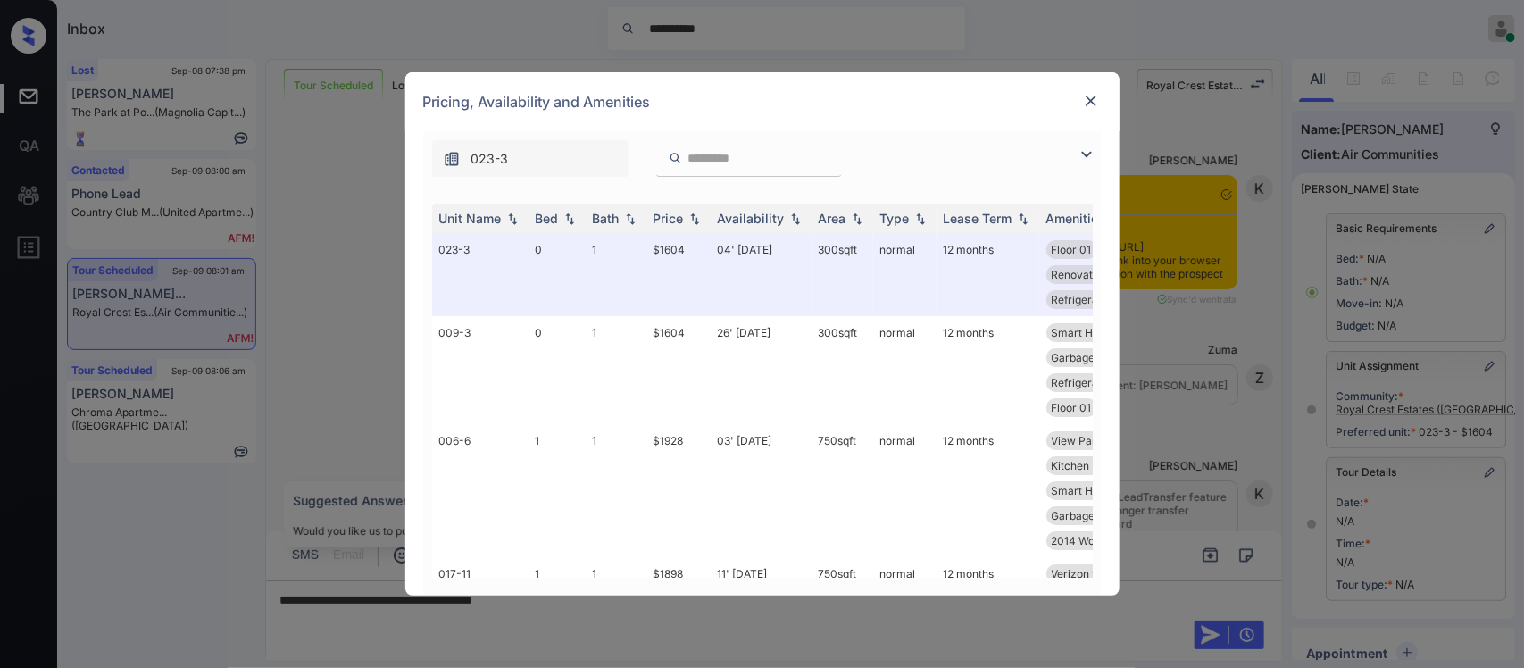
scroll to position [14004, 0]
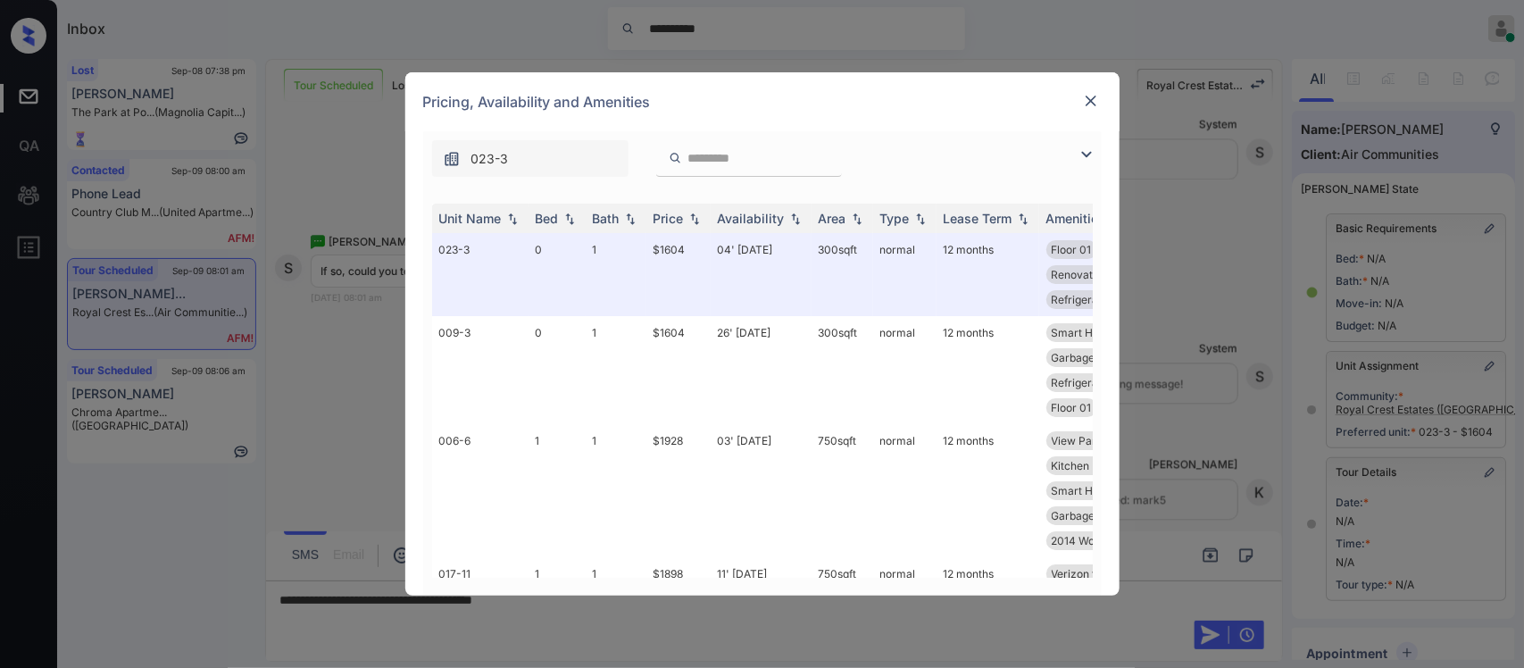
click at [1095, 109] on img at bounding box center [1091, 101] width 18 height 18
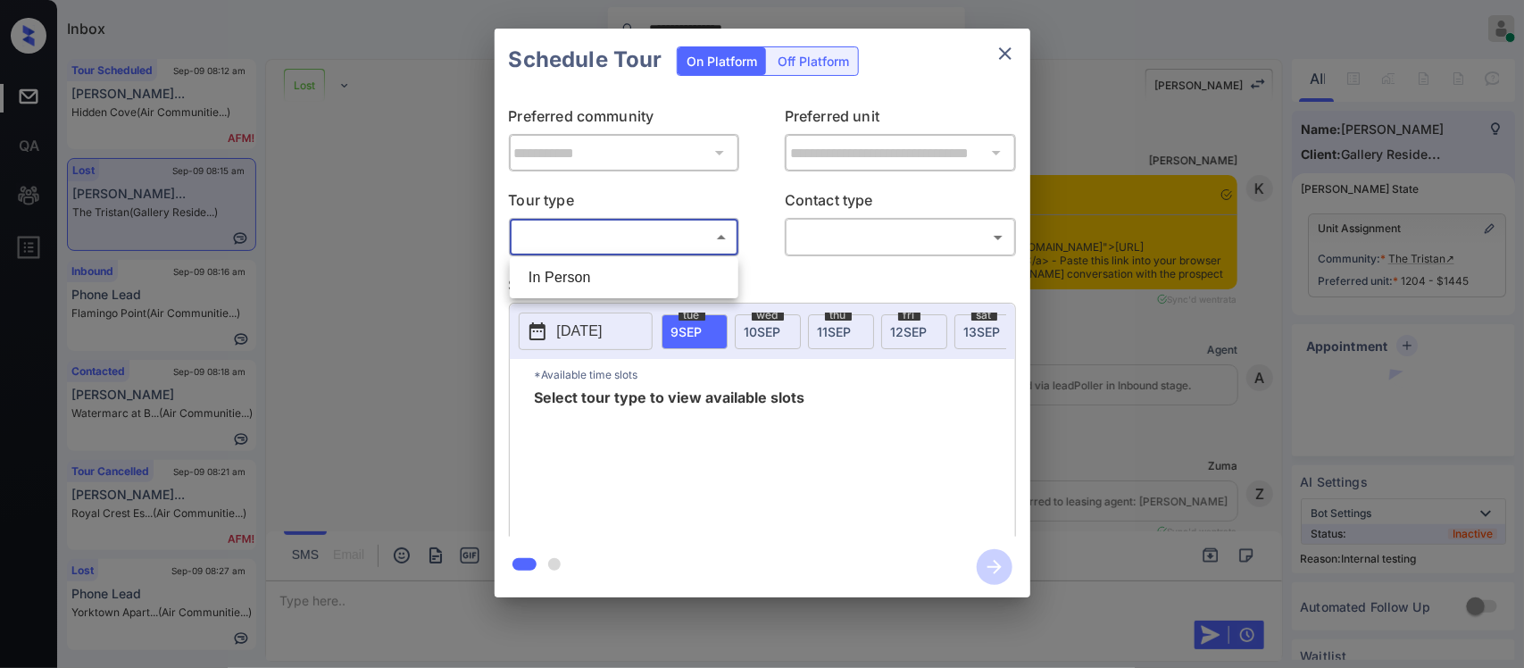
scroll to position [7846, 0]
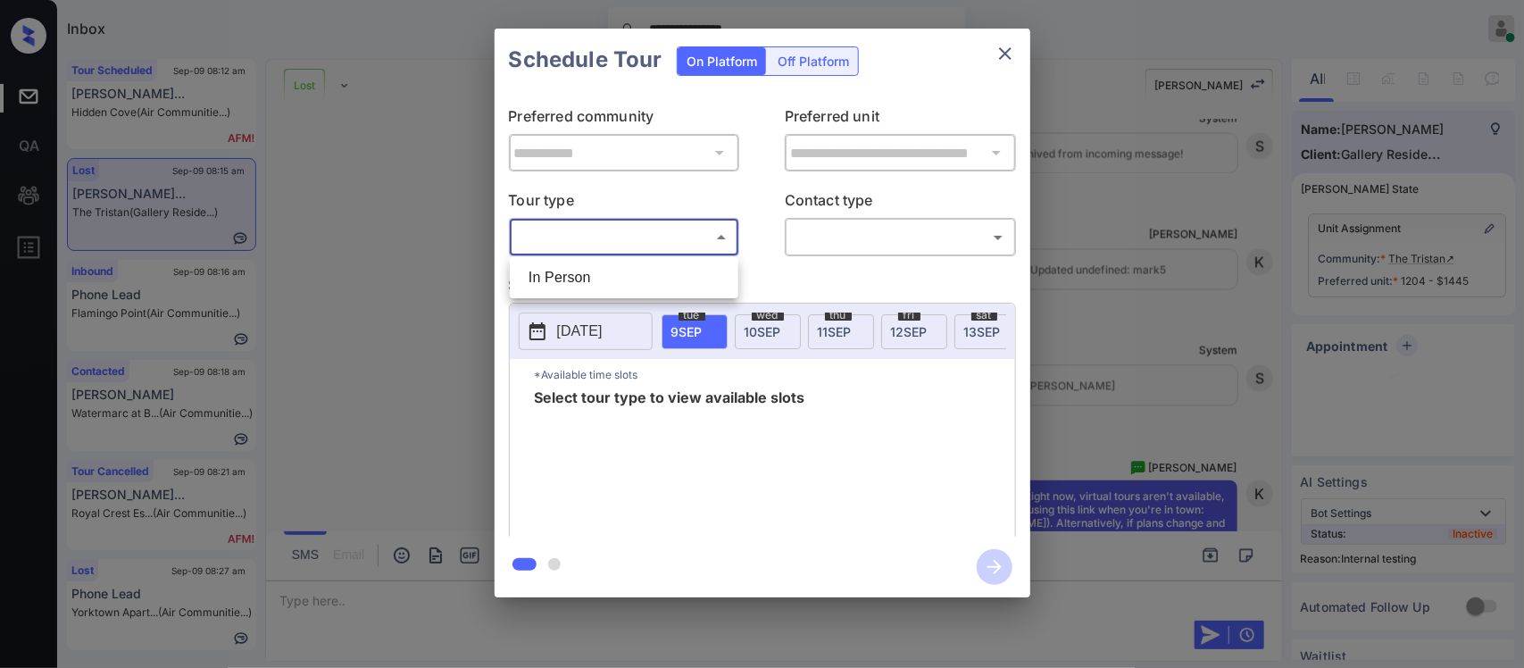
click at [1029, 107] on div at bounding box center [762, 334] width 1524 height 668
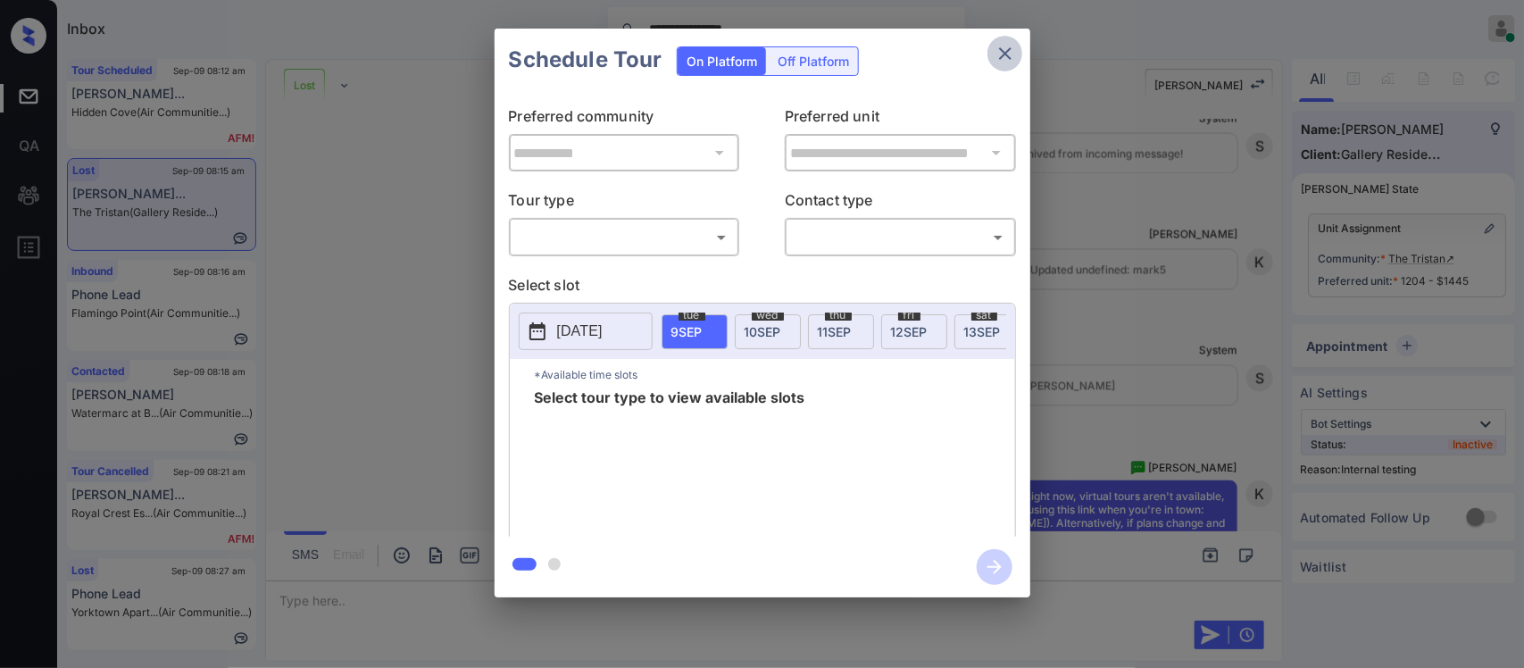
click at [1011, 58] on icon "close" at bounding box center [1005, 53] width 21 height 21
